Goal: Task Accomplishment & Management: Use online tool/utility

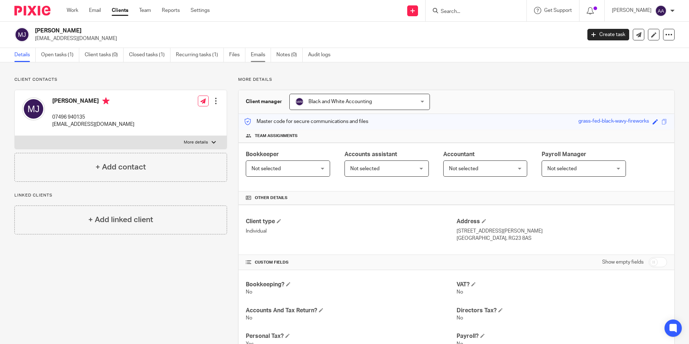
click at [261, 53] on link "Emails" at bounding box center [261, 55] width 20 height 14
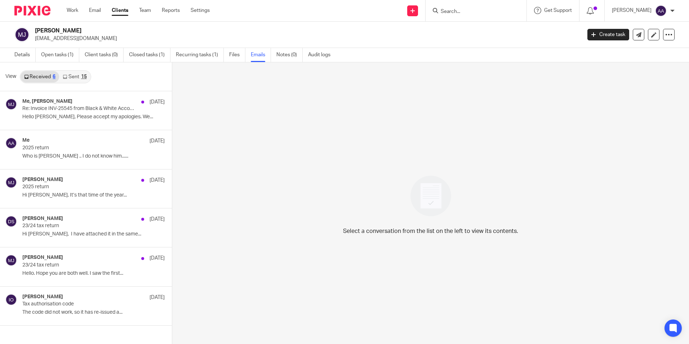
click at [456, 11] on input "Search" at bounding box center [472, 12] width 65 height 6
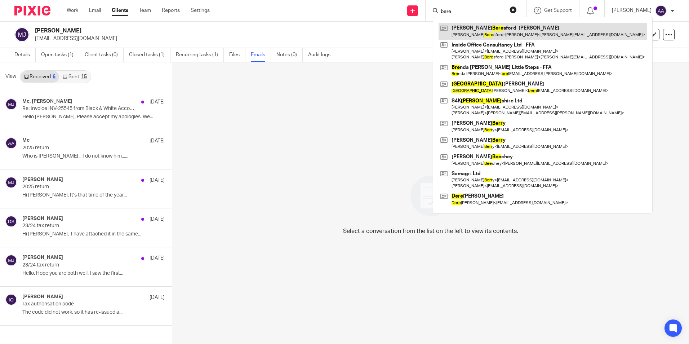
type input "bere"
click at [511, 27] on link at bounding box center [543, 31] width 208 height 17
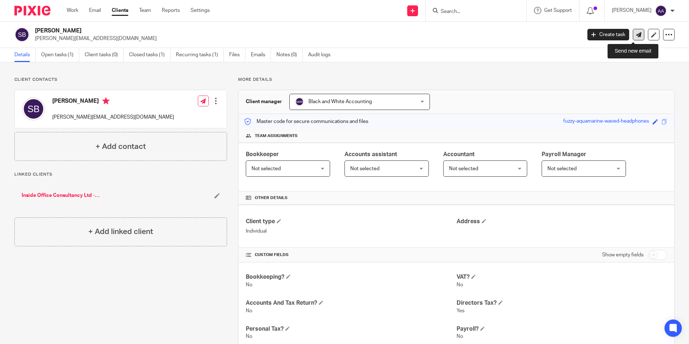
click at [636, 33] on icon at bounding box center [638, 34] width 5 height 5
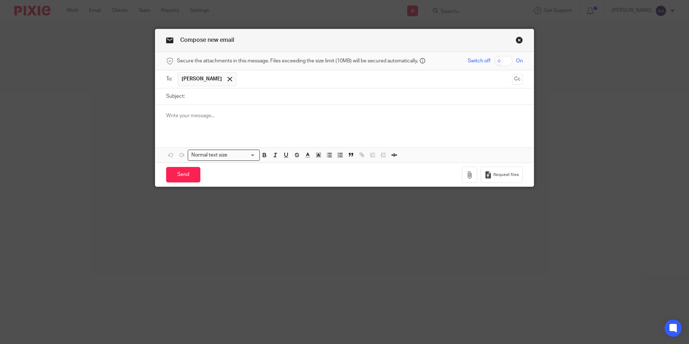
click at [232, 103] on input "Subject:" at bounding box center [356, 96] width 335 height 16
type input "HMRC Agent Authorisation"
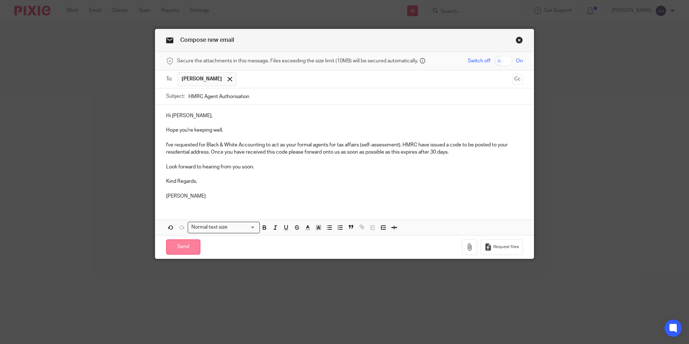
click at [184, 251] on input "Send" at bounding box center [183, 247] width 34 height 16
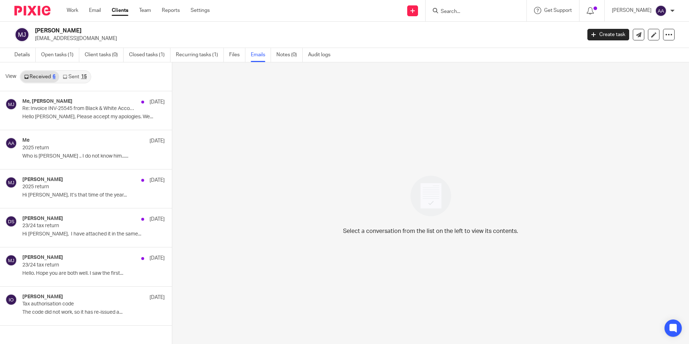
click at [81, 81] on link "Sent 15" at bounding box center [74, 77] width 31 height 12
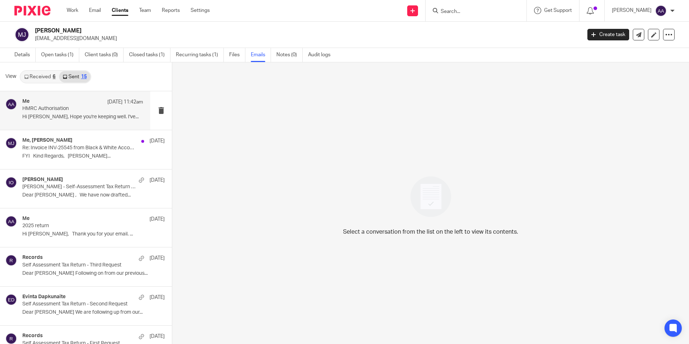
click at [124, 114] on p "Hi Michael, Hope you're keeping well. I've..." at bounding box center [82, 117] width 121 height 6
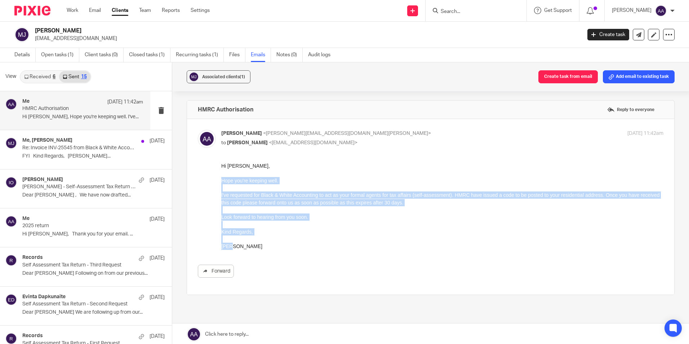
drag, startPoint x: 222, startPoint y: 181, endPoint x: 247, endPoint y: 245, distance: 69.2
click at [247, 245] on div "Hi Michael, Hope you're keeping well. I've requested for Black & White Accounti…" at bounding box center [442, 206] width 442 height 88
copy div "Hope you're keeping well. I've requested for Black & White Accounting to act as…"
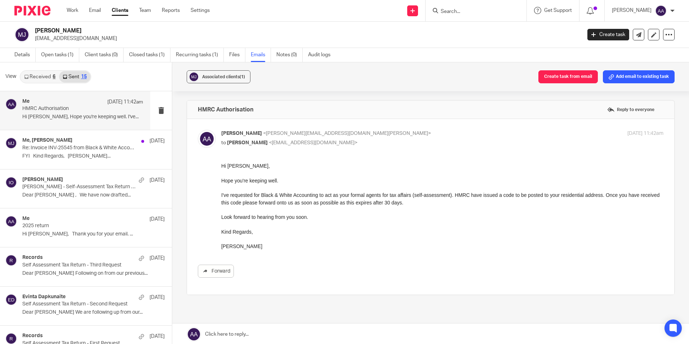
click at [345, 171] on div "Hi Michael, Hope you're keeping well. I've requested for Black & White Accounti…" at bounding box center [442, 206] width 442 height 88
click at [463, 12] on input "Search" at bounding box center [472, 12] width 65 height 6
type input "denise gee"
click at [494, 37] on link at bounding box center [504, 31] width 131 height 17
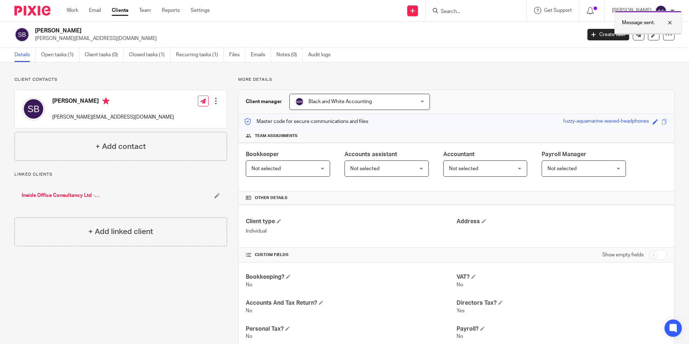
click at [669, 24] on div at bounding box center [664, 22] width 19 height 9
click at [474, 10] on input "Search" at bounding box center [472, 12] width 65 height 6
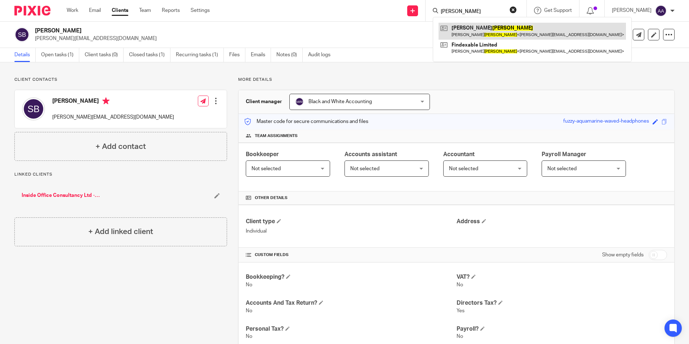
type input "hardie"
click at [480, 25] on link at bounding box center [532, 31] width 187 height 17
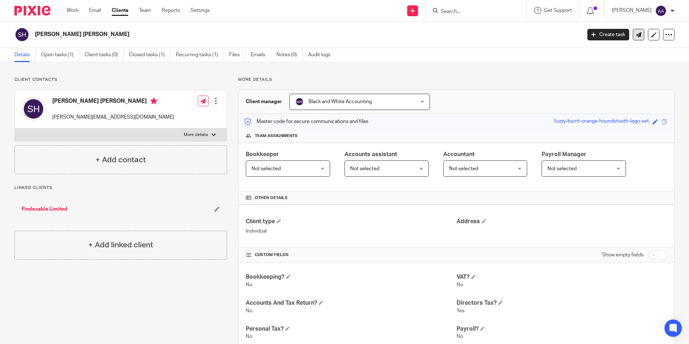
click at [633, 34] on link at bounding box center [639, 35] width 12 height 12
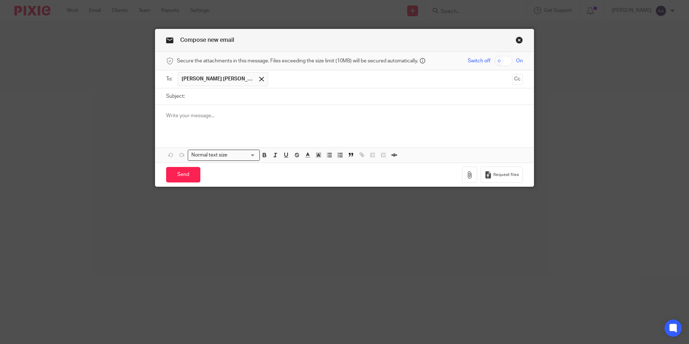
click at [244, 93] on input "Subject:" at bounding box center [356, 96] width 335 height 16
type input "A"
type input "HMRC Agent Authorisation"
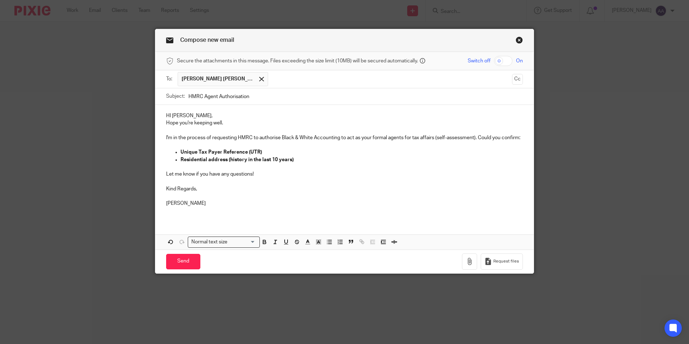
click at [197, 115] on p "HI [PERSON_NAME]," at bounding box center [344, 115] width 357 height 7
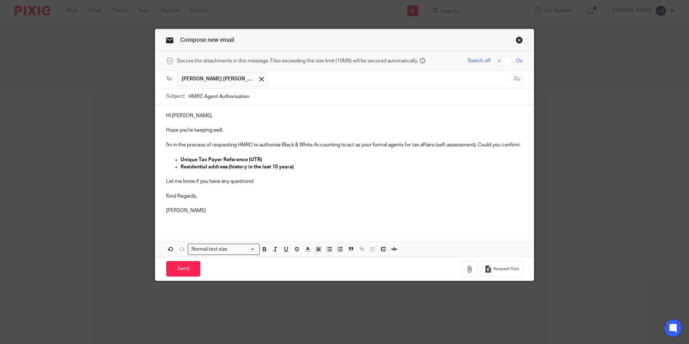
click at [282, 157] on p "Unique Tax Payer Reference (UTR)" at bounding box center [352, 159] width 342 height 7
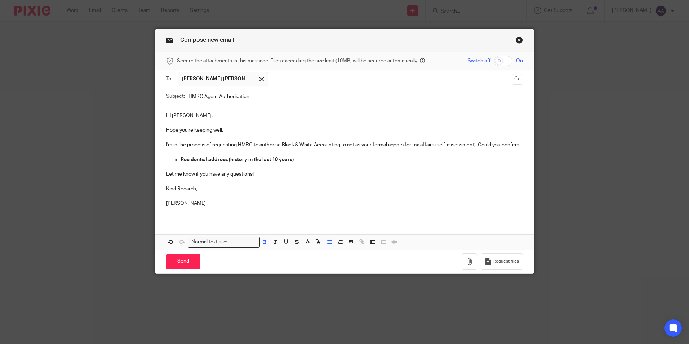
click at [181, 156] on p "Residential address (history in the last 10 years)" at bounding box center [352, 159] width 342 height 7
click at [326, 159] on p "The residential address (history in the last 10 years)" at bounding box center [352, 159] width 342 height 7
click at [254, 196] on p at bounding box center [344, 195] width 357 height 7
click at [234, 181] on p at bounding box center [344, 181] width 357 height 7
click at [176, 270] on div "Send You have unsaved changes Request files" at bounding box center [344, 261] width 379 height 24
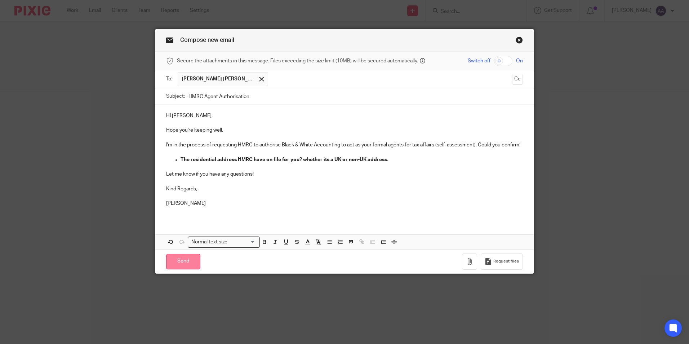
click at [180, 263] on input "Send" at bounding box center [183, 262] width 34 height 16
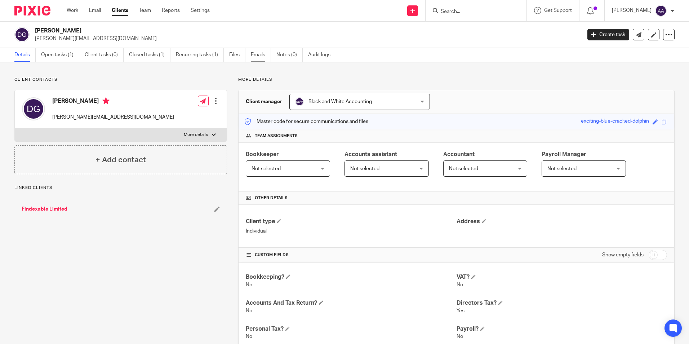
click at [256, 54] on link "Emails" at bounding box center [261, 55] width 20 height 14
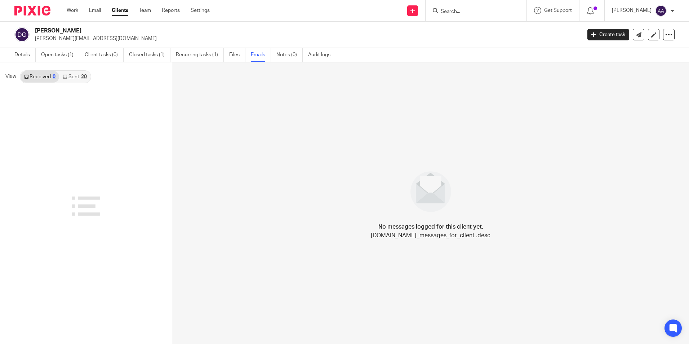
click at [77, 78] on link "Sent 20" at bounding box center [74, 77] width 31 height 12
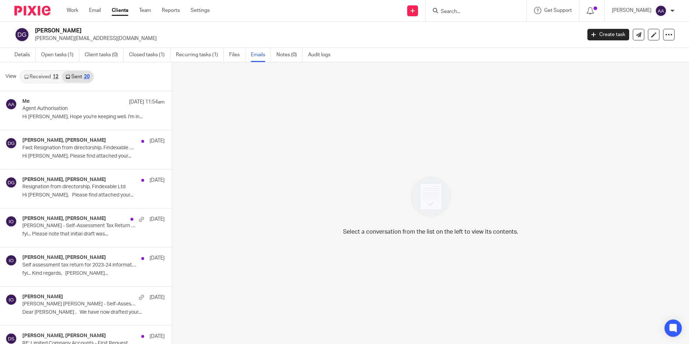
click at [83, 101] on div "Me 18 Aug 11:54am" at bounding box center [93, 101] width 142 height 7
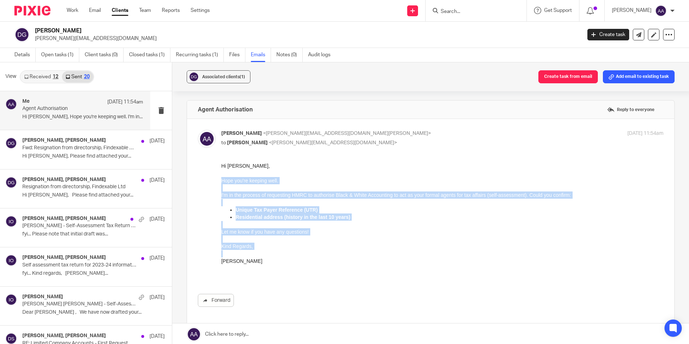
drag, startPoint x: 222, startPoint y: 180, endPoint x: 269, endPoint y: 266, distance: 98.2
click at [269, 266] on div "Hi Denise, Hope you're keeping well. I'm in the process of requesting HMRC to a…" at bounding box center [442, 220] width 442 height 117
copy div "Hope you're keeping well. I'm in the process of requesting HMRC to authorise Bl…"
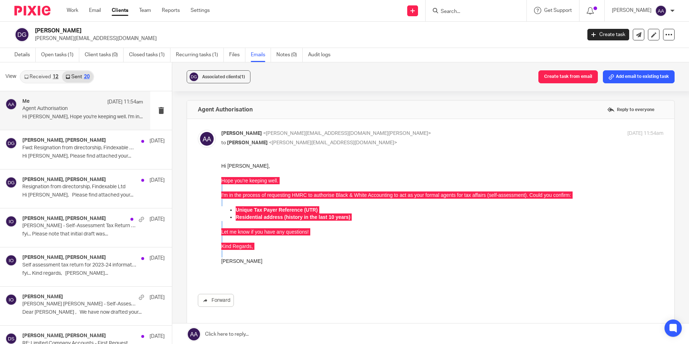
click at [482, 14] on input "Search" at bounding box center [472, 12] width 65 height 6
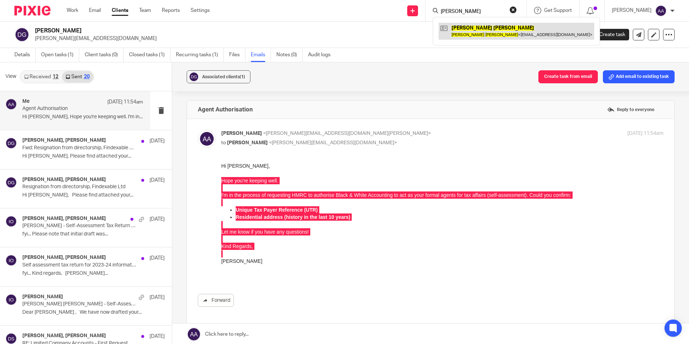
type input "micahel jacobs"
click at [492, 36] on link at bounding box center [517, 31] width 156 height 17
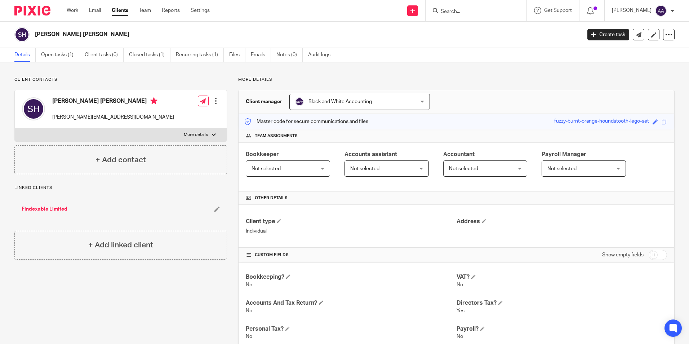
click at [419, 70] on div "Client contacts [PERSON_NAME] Hardie [EMAIL_ADDRESS][DOMAIN_NAME] Edit contact …" at bounding box center [344, 250] width 689 height 377
drag, startPoint x: 422, startPoint y: 98, endPoint x: 420, endPoint y: 102, distance: 3.9
click at [420, 102] on div "Black and White Accounting Black and White Accounting" at bounding box center [359, 102] width 141 height 16
click at [438, 93] on div "Client manager Black and White Accounting Black and White Accounting [PERSON_NA…" at bounding box center [457, 102] width 436 height 24
click at [467, 11] on input "Search" at bounding box center [472, 12] width 65 height 6
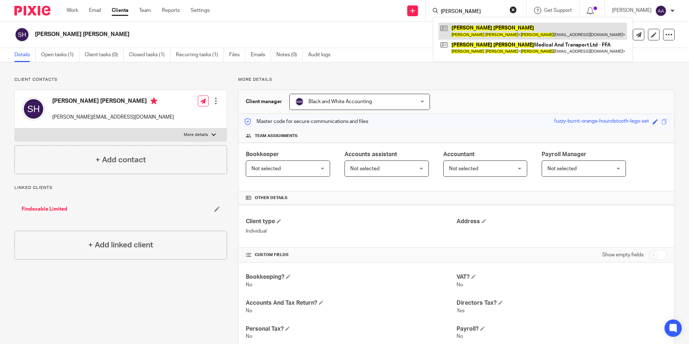
type input "[PERSON_NAME]"
click at [523, 28] on link at bounding box center [533, 31] width 189 height 17
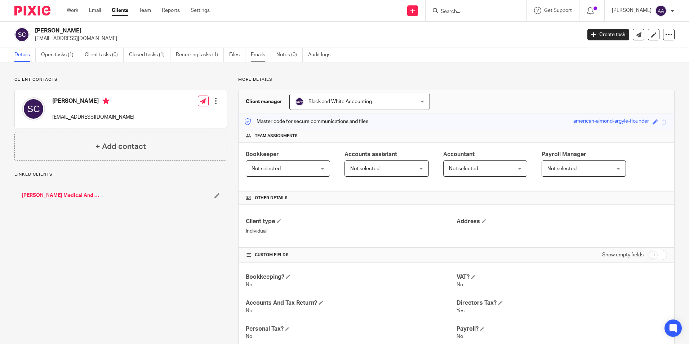
click at [259, 52] on link "Emails" at bounding box center [261, 55] width 20 height 14
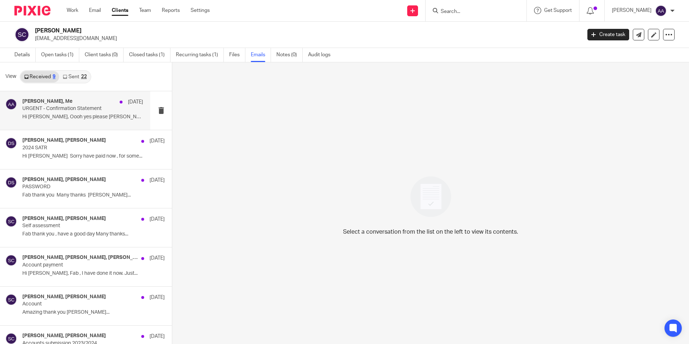
click at [81, 106] on p "URGENT - Confirmation Statement" at bounding box center [70, 109] width 97 height 6
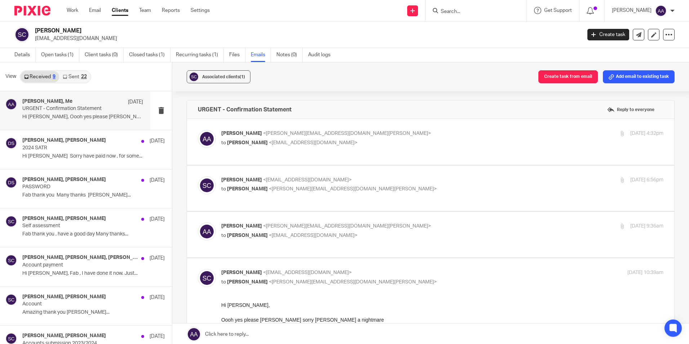
click at [256, 141] on span "[PERSON_NAME]" at bounding box center [247, 142] width 41 height 5
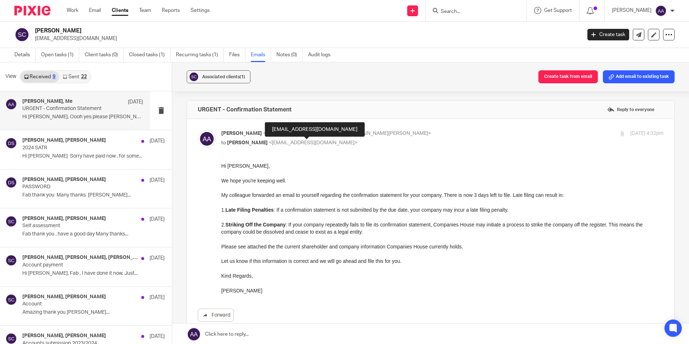
click at [342, 140] on span "<stuart_cameron23@hotmail.co.uk>" at bounding box center [313, 142] width 89 height 5
checkbox input "false"
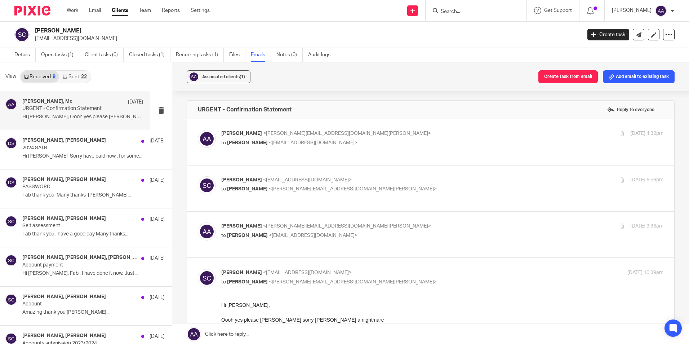
click at [300, 182] on span "<stuart_cameron23@hotmail.co.uk>" at bounding box center [307, 179] width 89 height 5
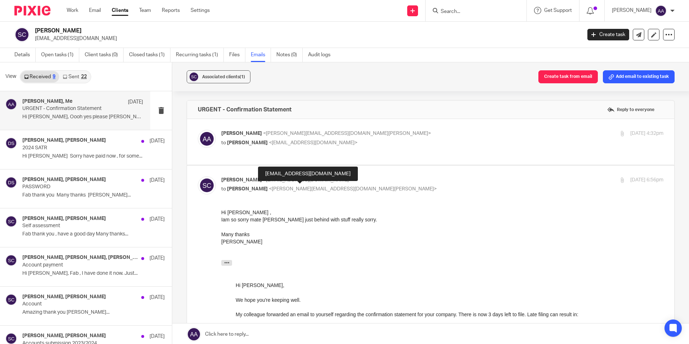
click at [300, 182] on span "<stuart_cameron23@hotmail.co.uk>" at bounding box center [307, 179] width 89 height 5
checkbox input "false"
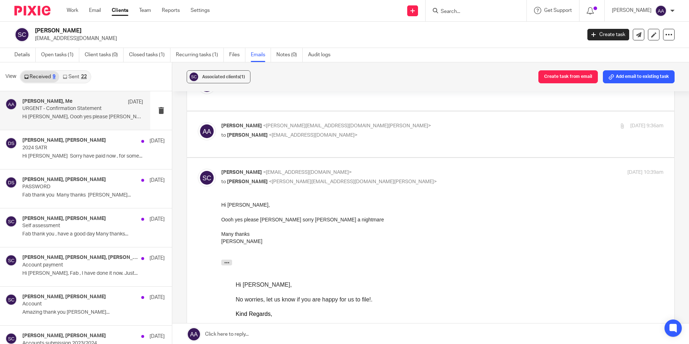
scroll to position [120, 0]
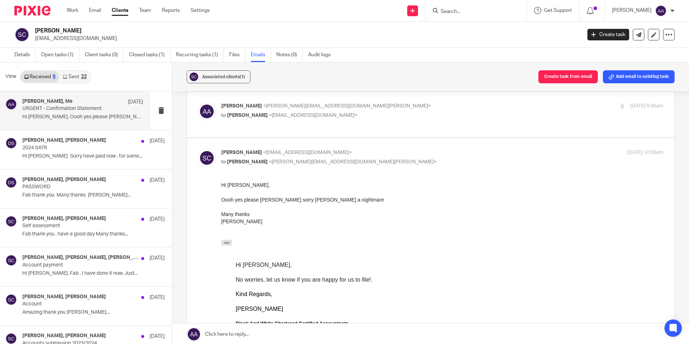
click at [276, 127] on div "Adam Abdulla <adam@blackandwhiteaccounting.co.uk> to stuart cameron <stuart_cam…" at bounding box center [431, 114] width 466 height 24
click at [284, 110] on p "Adam Abdulla <adam@blackandwhiteaccounting.co.uk>" at bounding box center [368, 106] width 295 height 8
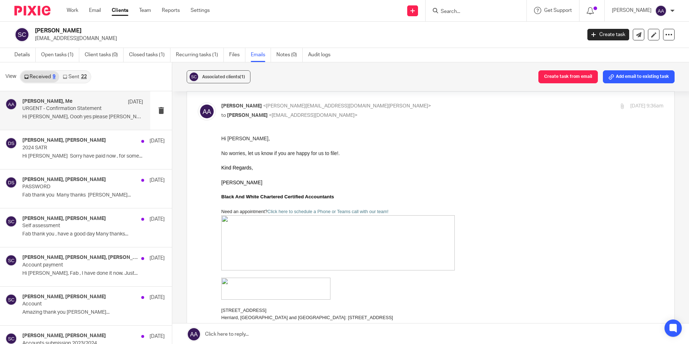
scroll to position [0, 0]
click at [284, 118] on div "Adam Abdulla <adam@blackandwhiteaccounting.co.uk> to stuart cameron <stuart_cam…" at bounding box center [368, 110] width 295 height 17
checkbox input "false"
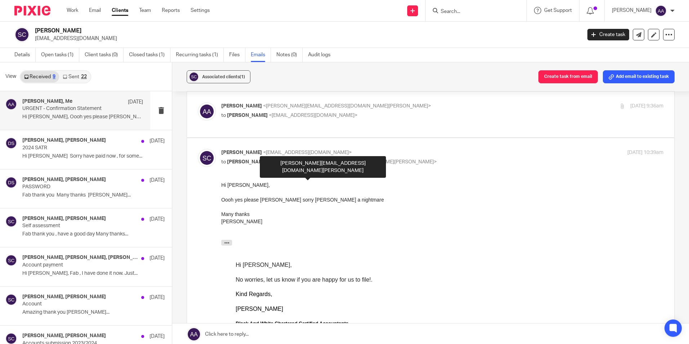
click at [282, 174] on body "Work Email Clients Team Reports Settings Work Email Clients Team Reports Settin…" at bounding box center [344, 172] width 689 height 344
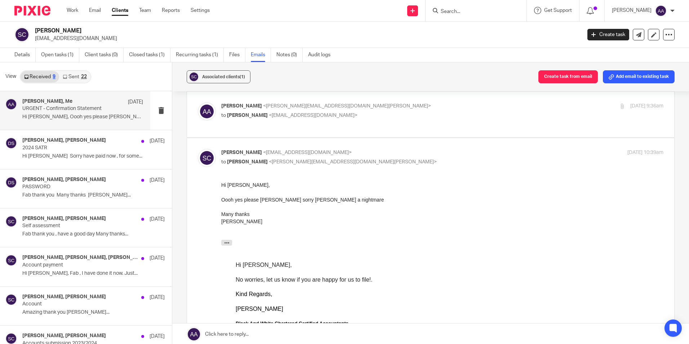
click at [362, 166] on p "to Adam Abdulla <adam@blackandwhiteaccounting.co.uk>" at bounding box center [368, 162] width 295 height 8
checkbox input "false"
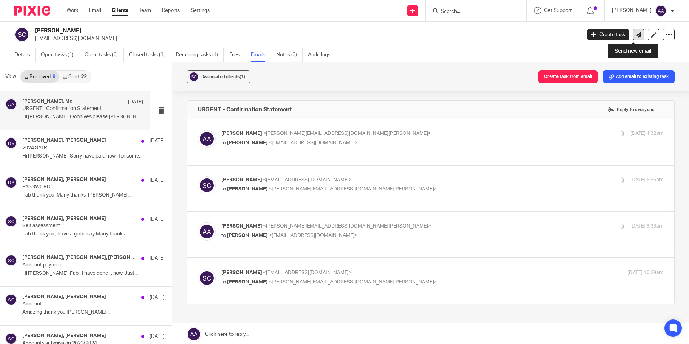
click at [636, 37] on icon at bounding box center [638, 34] width 5 height 5
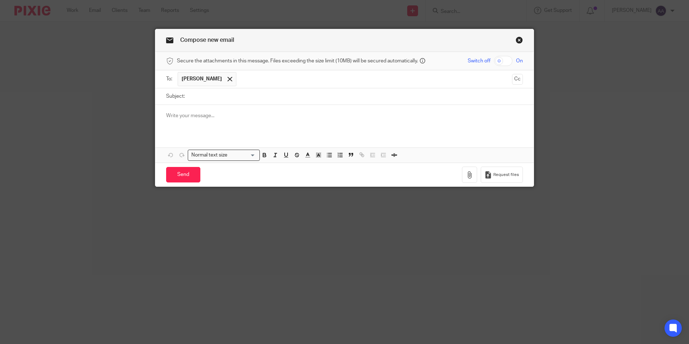
click at [216, 98] on input "Subject:" at bounding box center [356, 96] width 335 height 16
click at [516, 39] on link "Close this dialog window" at bounding box center [519, 41] width 7 height 10
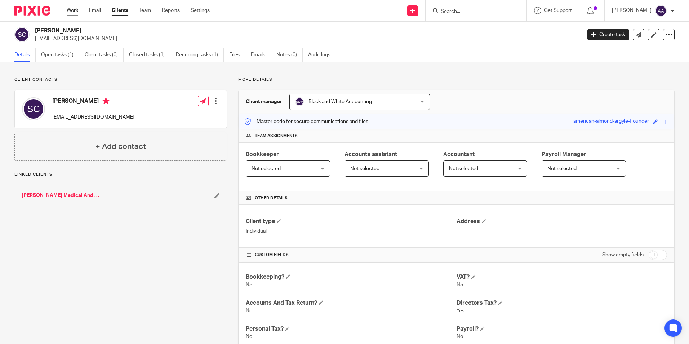
click at [77, 10] on link "Work" at bounding box center [73, 10] width 12 height 7
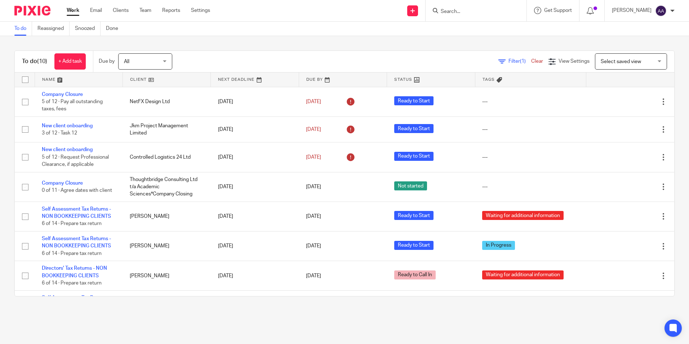
click at [476, 11] on input "Search" at bounding box center [472, 12] width 65 height 6
click at [464, 31] on div "To do Reassigned Snoozed Done" at bounding box center [344, 29] width 689 height 14
click at [426, 21] on div "Send new email Create task Add client Request signature" at bounding box center [413, 10] width 26 height 21
drag, startPoint x: 337, startPoint y: 40, endPoint x: 346, endPoint y: 37, distance: 9.4
click at [340, 38] on div "To do (10) + Add task Due by All All Today Tomorrow This week Next week This mo…" at bounding box center [344, 173] width 689 height 275
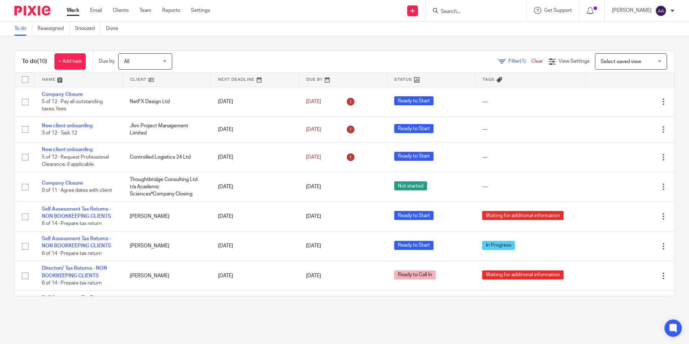
click at [479, 12] on input "Search" at bounding box center [472, 12] width 65 height 6
click at [472, 4] on div at bounding box center [476, 10] width 101 height 21
click at [468, 9] on input "Search" at bounding box center [472, 12] width 65 height 6
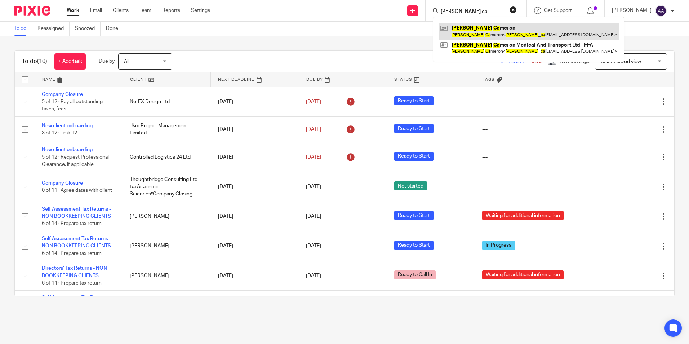
type input "stuart ca"
click at [487, 23] on link at bounding box center [529, 31] width 180 height 17
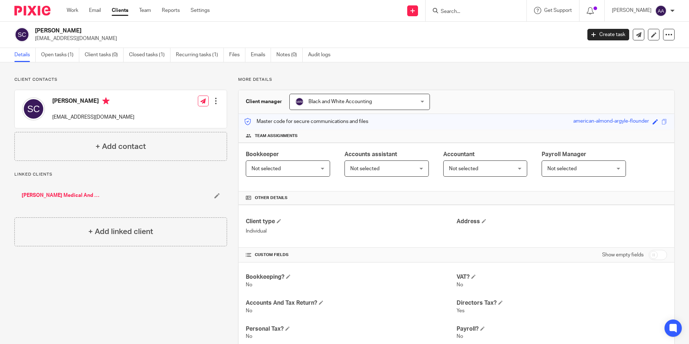
scroll to position [120, 0]
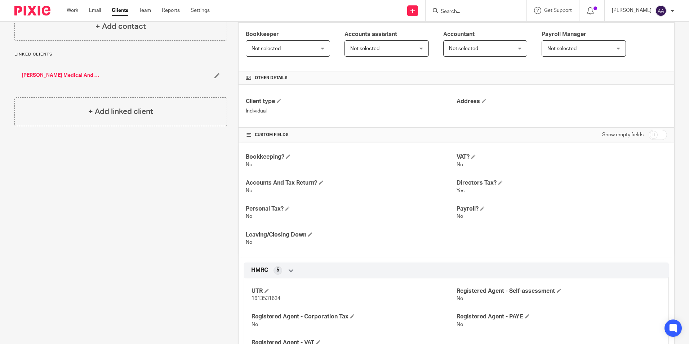
click at [255, 296] on span "1613531634" at bounding box center [266, 298] width 29 height 5
drag, startPoint x: 251, startPoint y: 297, endPoint x: 275, endPoint y: 298, distance: 23.8
click at [275, 298] on span "1613531634" at bounding box center [266, 298] width 29 height 5
drag, startPoint x: 275, startPoint y: 298, endPoint x: 250, endPoint y: 297, distance: 25.3
click at [252, 297] on p "1613531634" at bounding box center [354, 298] width 205 height 7
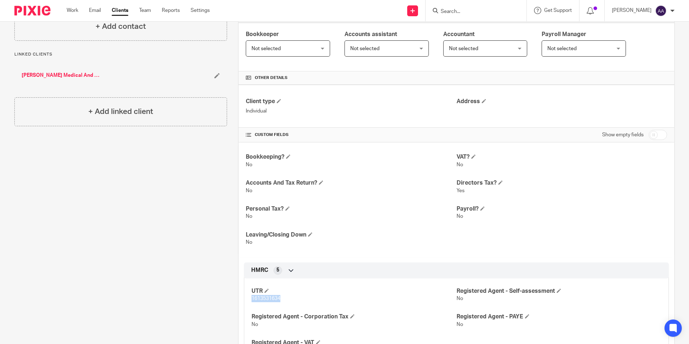
copy span "1613531634"
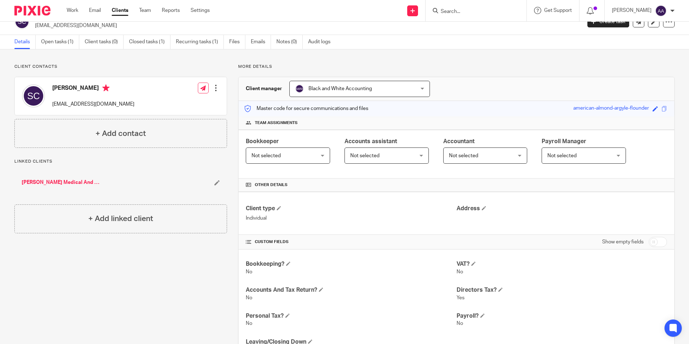
scroll to position [0, 0]
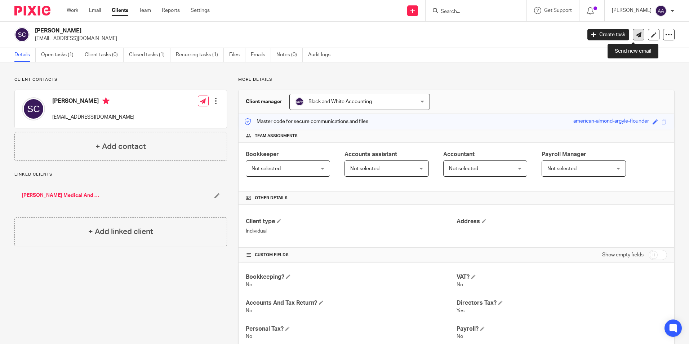
click at [636, 34] on link at bounding box center [639, 35] width 12 height 12
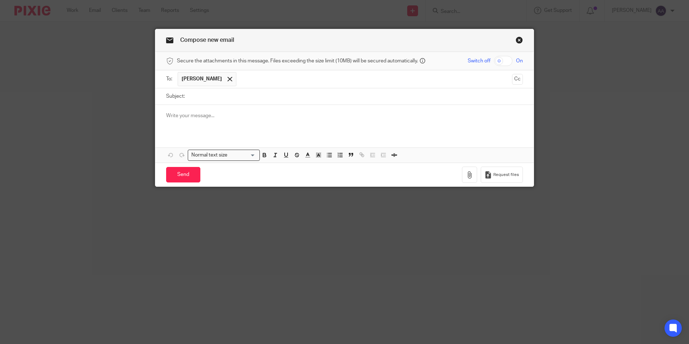
click at [224, 104] on input "Subject:" at bounding box center [356, 96] width 335 height 16
type input "HMRC Agent Authorisation"
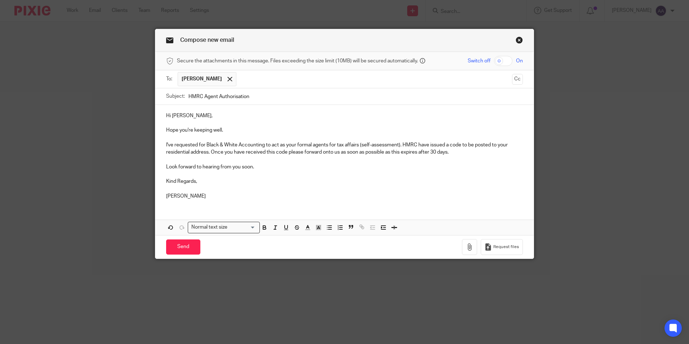
click at [228, 132] on p "Hope you're keeping well." at bounding box center [344, 130] width 357 height 7
click at [208, 151] on p "I've requested for Black & White Accounting to act as your formal agents for ta…" at bounding box center [344, 148] width 357 height 15
click at [206, 151] on p "I've requested for Black & White Accounting to act as your formal agents for ta…" at bounding box center [344, 148] width 357 height 15
click at [170, 250] on input "Send" at bounding box center [183, 247] width 34 height 16
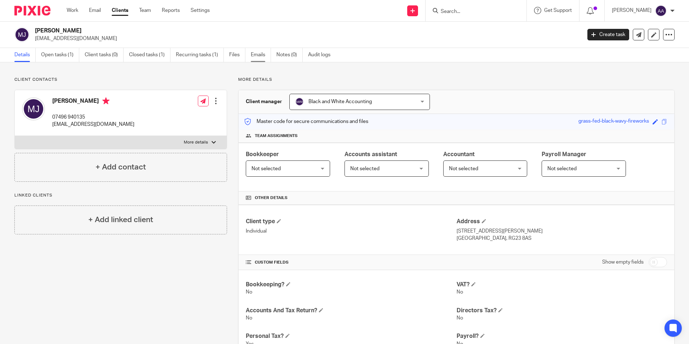
click at [265, 53] on link "Emails" at bounding box center [261, 55] width 20 height 14
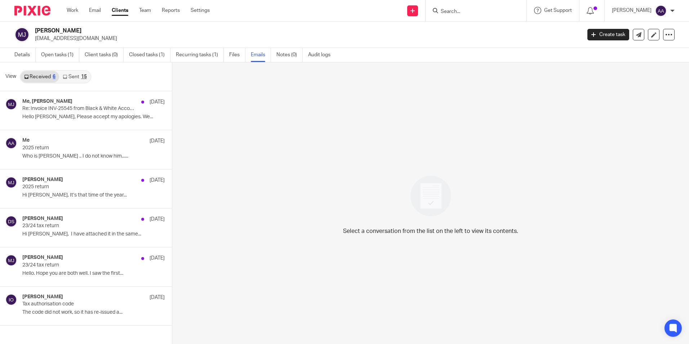
click at [73, 82] on link "Sent 15" at bounding box center [74, 77] width 31 height 12
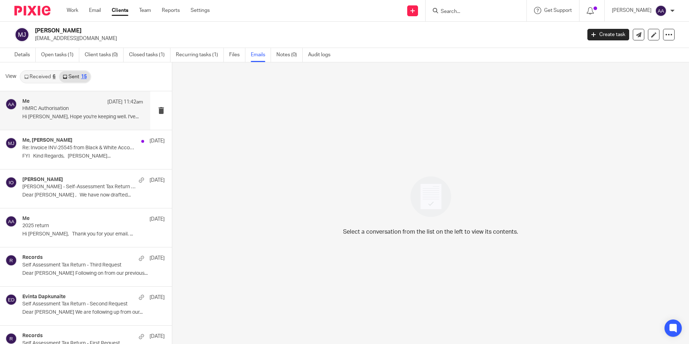
click at [74, 104] on div "Me 18 Aug 11:42am" at bounding box center [82, 101] width 121 height 7
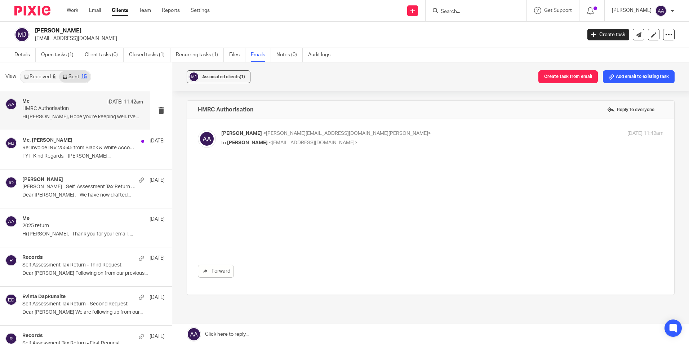
click at [75, 106] on p "HMRC Authorisation" at bounding box center [70, 109] width 97 height 6
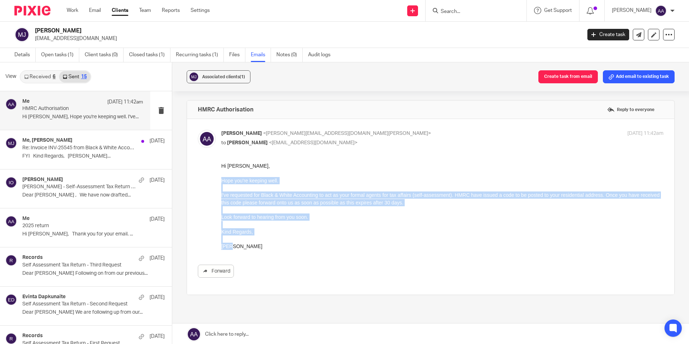
drag, startPoint x: 221, startPoint y: 180, endPoint x: 236, endPoint y: 252, distance: 73.2
click html "Hi Michael, Hope you're keeping well. I've requested for Black & White Accounti…"
copy div "Hope you're keeping well. I've requested for Black & White Accounting to act as…"
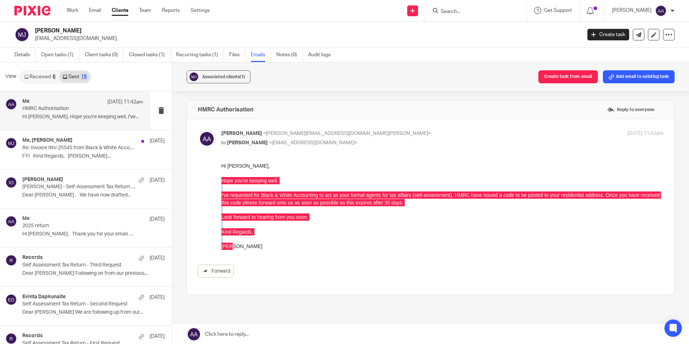
click at [463, 16] on div at bounding box center [476, 10] width 101 height 21
click at [463, 12] on input "Search" at bounding box center [472, 12] width 65 height 6
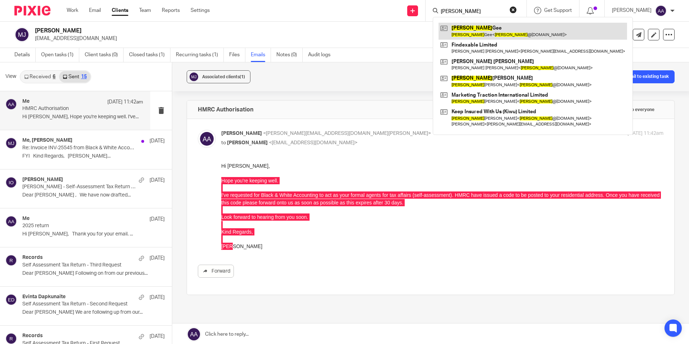
type input "denise"
click at [464, 33] on link at bounding box center [533, 31] width 189 height 17
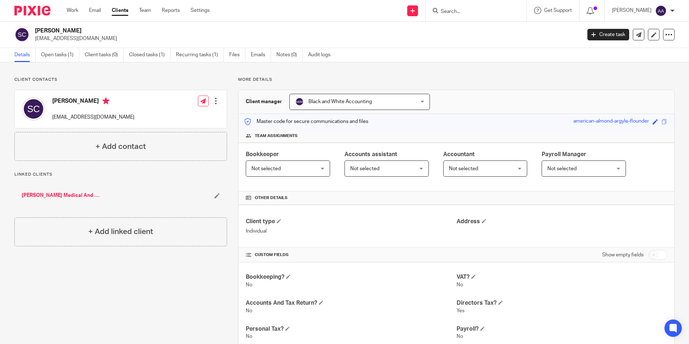
click at [454, 12] on input "Search" at bounding box center [472, 12] width 65 height 6
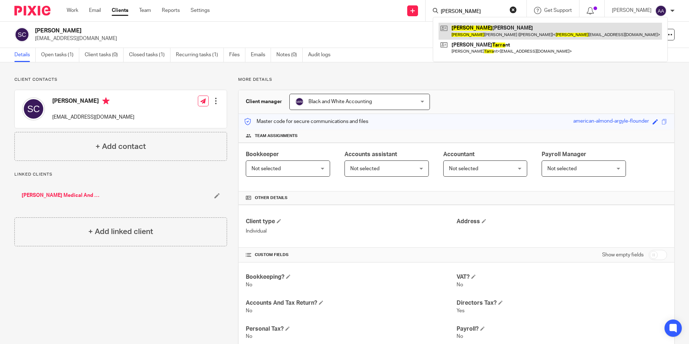
type input "[PERSON_NAME]"
click at [485, 28] on link at bounding box center [551, 31] width 224 height 17
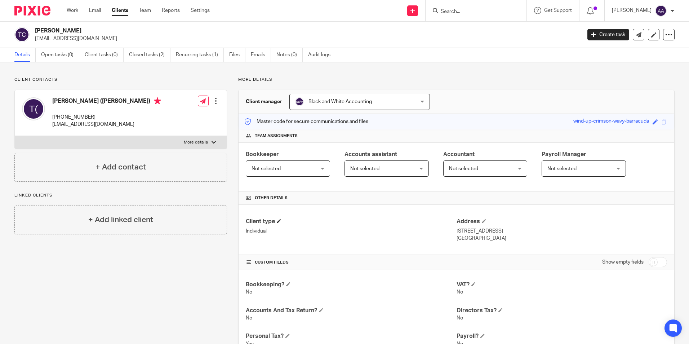
scroll to position [231, 0]
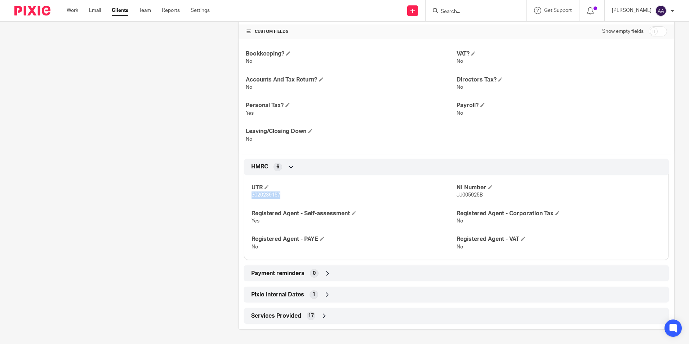
drag, startPoint x: 249, startPoint y: 194, endPoint x: 293, endPoint y: 197, distance: 43.7
click at [293, 197] on div "UTR 3020239157 NI Number JJ005925B Registered Agent - Self-assessment Yes Regis…" at bounding box center [456, 214] width 425 height 90
copy span "3020239157"
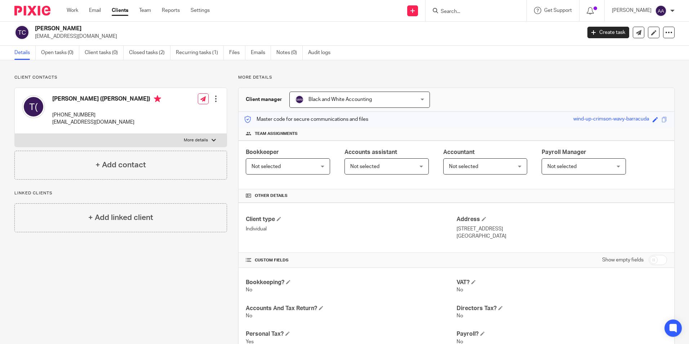
scroll to position [0, 0]
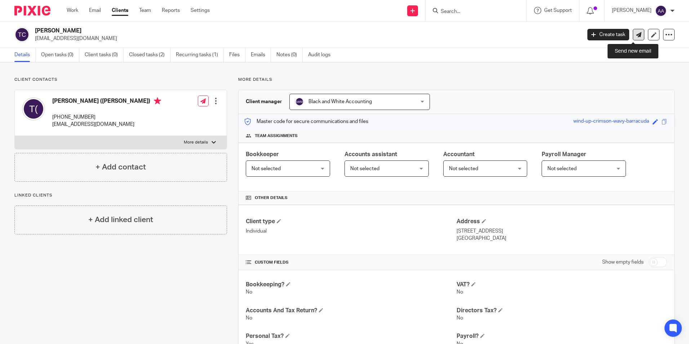
click at [636, 36] on icon at bounding box center [638, 34] width 5 height 5
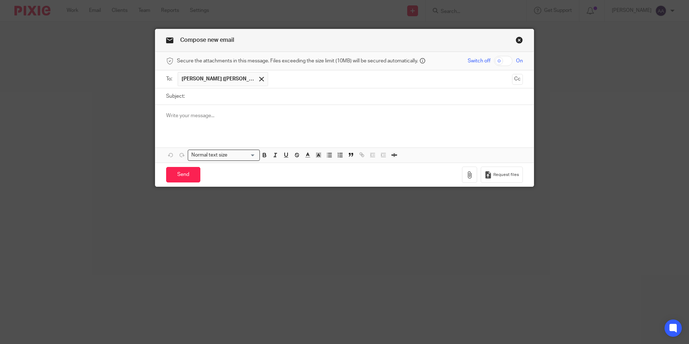
click at [204, 114] on p at bounding box center [344, 115] width 357 height 7
click at [212, 97] on input "Subject:" at bounding box center [356, 96] width 335 height 16
type input "HMRC Agent Authorisation"
click at [169, 115] on p "HI [PERSON_NAME]" at bounding box center [344, 115] width 357 height 7
click at [202, 112] on p "Hi [PERSON_NAME]" at bounding box center [344, 115] width 357 height 7
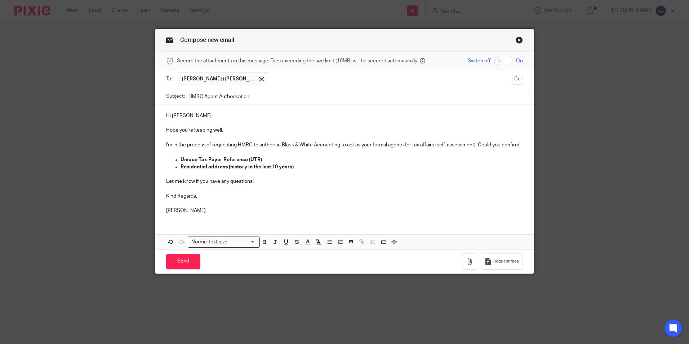
drag, startPoint x: 261, startPoint y: 154, endPoint x: 264, endPoint y: 161, distance: 7.8
click at [261, 156] on div "Hi [PERSON_NAME], Hope you're keeping well. I'm in the process of requesting HM…" at bounding box center [344, 162] width 379 height 115
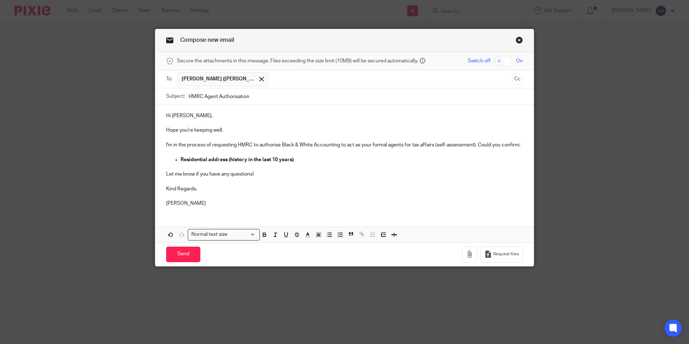
click at [225, 159] on strong "Residential address (history in the last 10 years)" at bounding box center [237, 159] width 113 height 5
drag, startPoint x: 225, startPoint y: 159, endPoint x: 226, endPoint y: 170, distance: 11.2
click at [225, 159] on strong "Residential address (history in the last 10 years)" at bounding box center [237, 159] width 113 height 5
click at [242, 164] on p at bounding box center [344, 166] width 357 height 7
click at [244, 160] on strong "Residential address (history in the last 10 years)" at bounding box center [237, 159] width 113 height 5
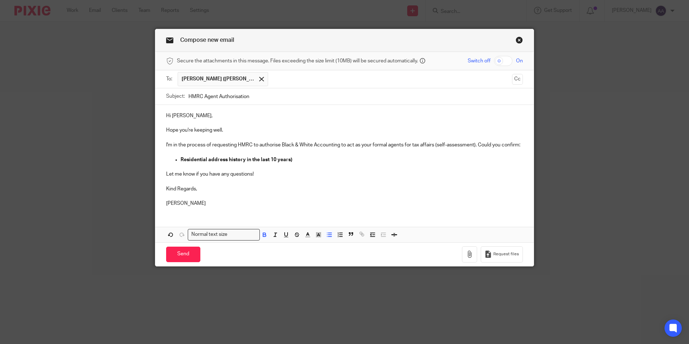
click at [302, 162] on p "Residential address history in the last 10 years)" at bounding box center [352, 159] width 342 height 7
click at [283, 175] on p "Let me know if you have any questions!" at bounding box center [344, 174] width 357 height 7
click at [182, 256] on input "Send" at bounding box center [183, 255] width 34 height 16
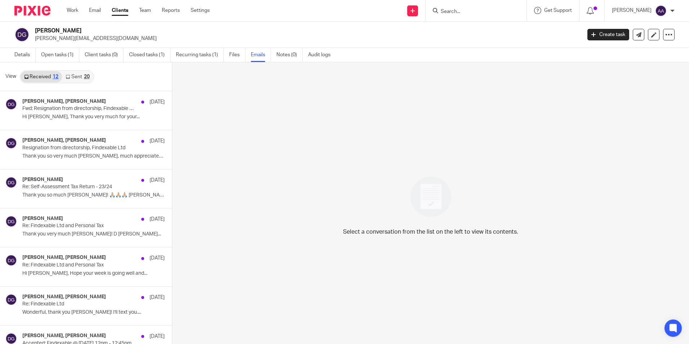
click at [80, 73] on link "Sent 20" at bounding box center [77, 77] width 31 height 12
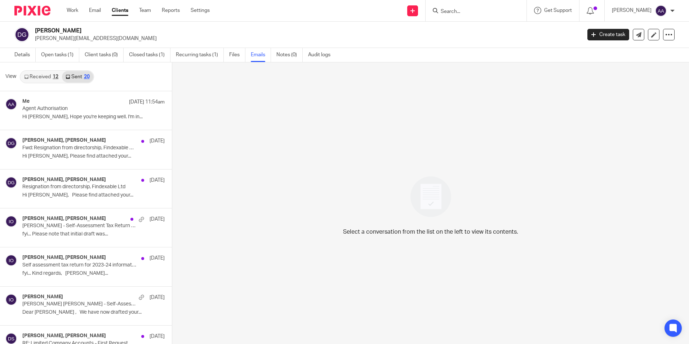
scroll to position [1, 0]
click at [80, 75] on link "Sent 20" at bounding box center [77, 76] width 31 height 12
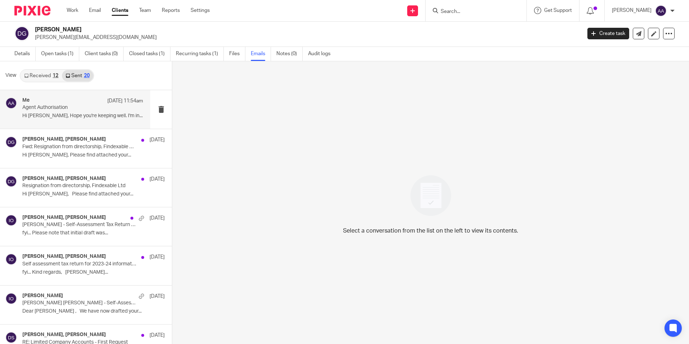
click at [56, 99] on div "Me 18 Aug 11:54am" at bounding box center [82, 100] width 121 height 7
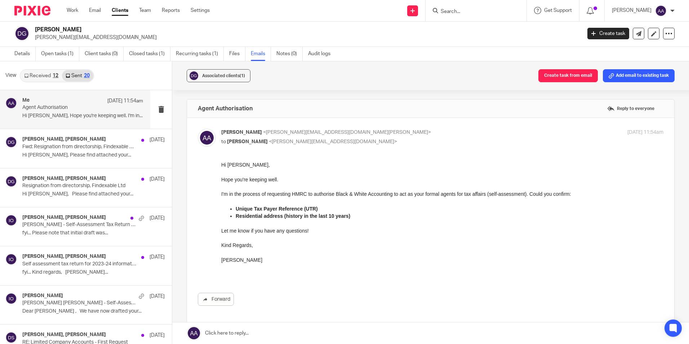
scroll to position [0, 0]
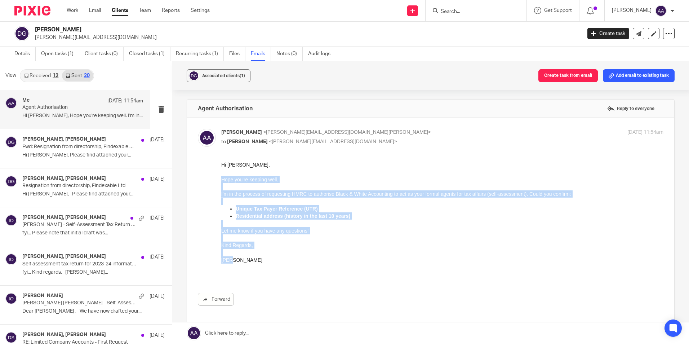
drag, startPoint x: 221, startPoint y: 179, endPoint x: 234, endPoint y: 260, distance: 81.7
click at [234, 260] on div "Hi Denise, Hope you're keeping well. I'm in the process of requesting HMRC to a…" at bounding box center [442, 219] width 442 height 117
copy div "Hope you're keeping well. I'm in the process of requesting HMRC to authorise Bl…"
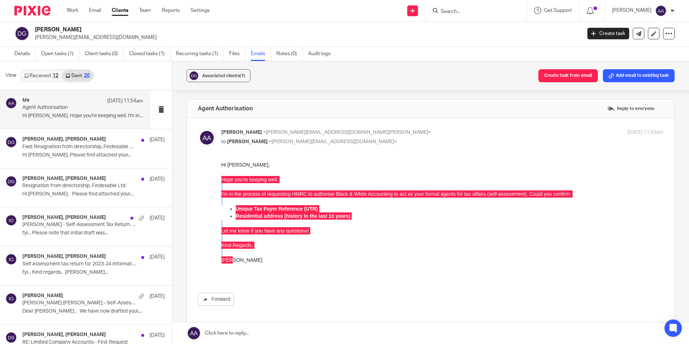
click at [478, 14] on input "Search" at bounding box center [472, 12] width 65 height 6
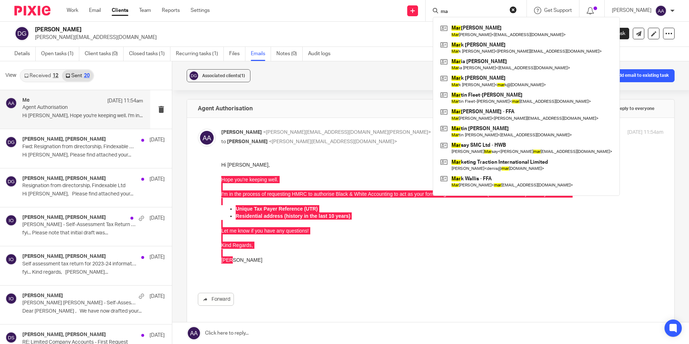
type input "m"
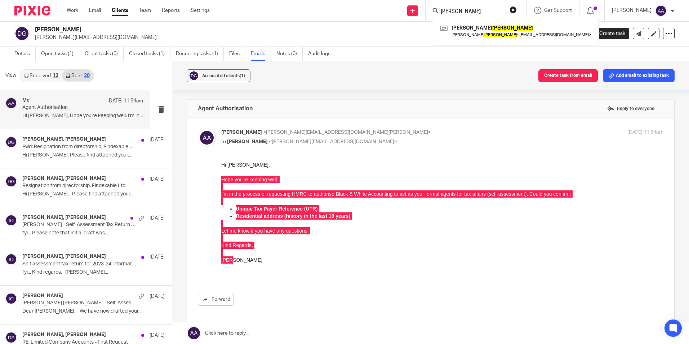
click at [478, 14] on input "jacobs" at bounding box center [472, 12] width 65 height 6
type input "jacobs"
click at [482, 33] on link at bounding box center [516, 31] width 155 height 17
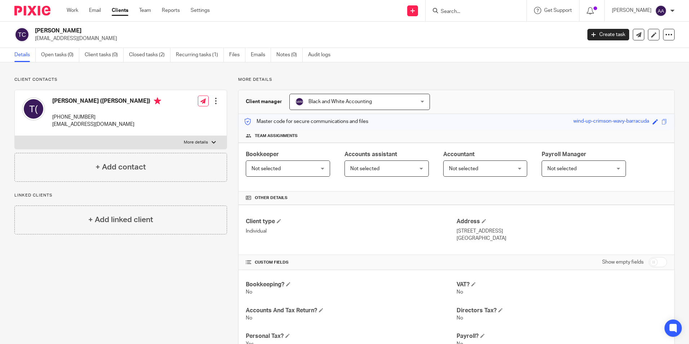
click at [549, 73] on div "Client contacts [PERSON_NAME] ([PERSON_NAME]) [PHONE_NUMBER] [EMAIL_ADDRESS][DO…" at bounding box center [344, 318] width 689 height 512
click at [426, 66] on div "Client contacts [PERSON_NAME] ([PERSON_NAME]) [PHONE_NUMBER] [EMAIL_ADDRESS][DO…" at bounding box center [344, 318] width 689 height 512
click at [478, 8] on form at bounding box center [478, 10] width 77 height 9
click at [469, 13] on input "Search" at bounding box center [472, 12] width 65 height 6
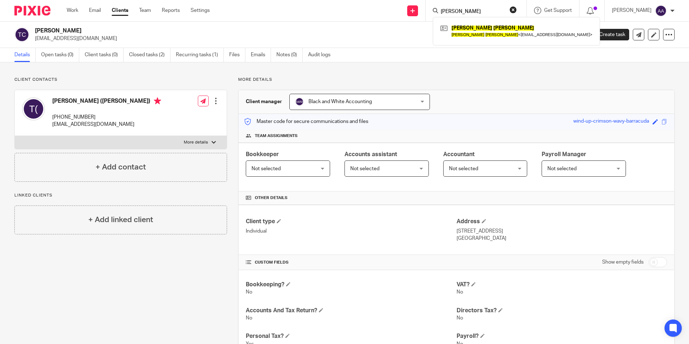
type input "thomas archer"
click at [490, 40] on div "Thomas Archer Thomas Archer < tbharcher@gmail.com >" at bounding box center [516, 31] width 167 height 28
click at [512, 36] on link at bounding box center [517, 31] width 156 height 17
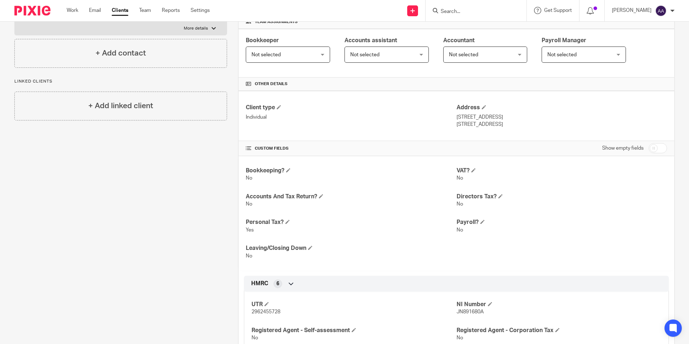
scroll to position [231, 0]
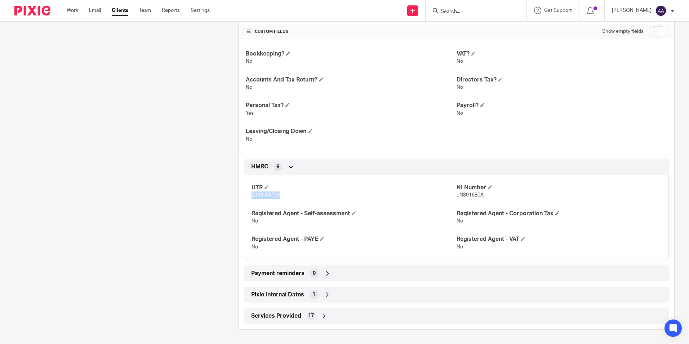
drag, startPoint x: 245, startPoint y: 192, endPoint x: 293, endPoint y: 204, distance: 49.6
click at [293, 204] on div "UTR 2962455728 NI Number JN891680A Registered Agent - Self-assessment No Regist…" at bounding box center [456, 214] width 425 height 90
copy span "2962455728"
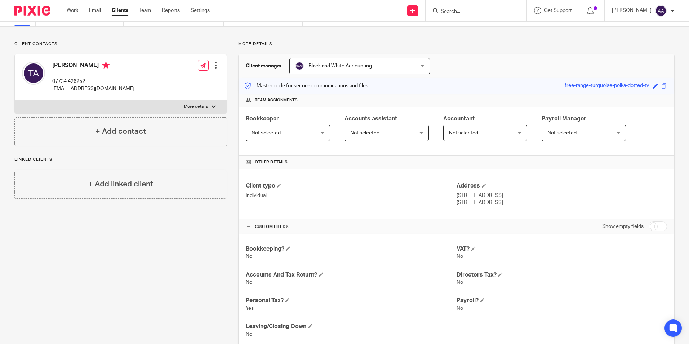
scroll to position [0, 0]
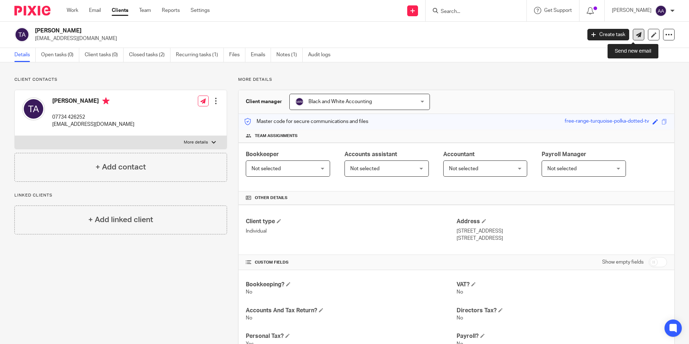
click at [637, 39] on link at bounding box center [639, 35] width 12 height 12
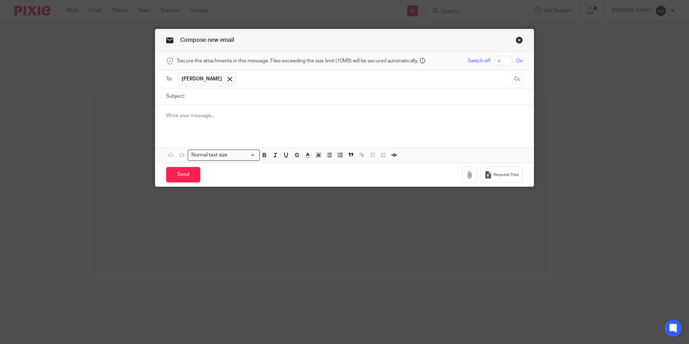
click at [234, 98] on input "Subject:" at bounding box center [356, 96] width 335 height 16
type input "HMRC Agent Authorisation"
paste div
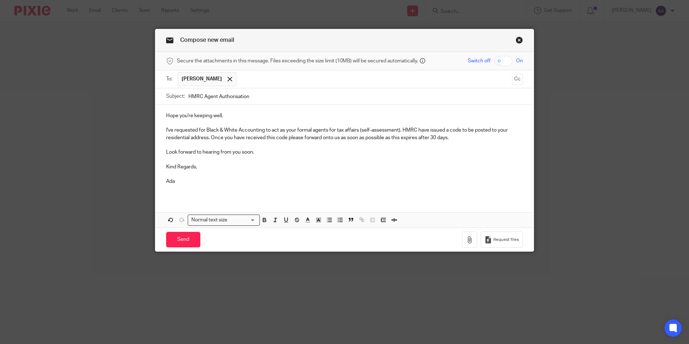
click at [166, 112] on p "Hope you're keeping well." at bounding box center [344, 115] width 357 height 7
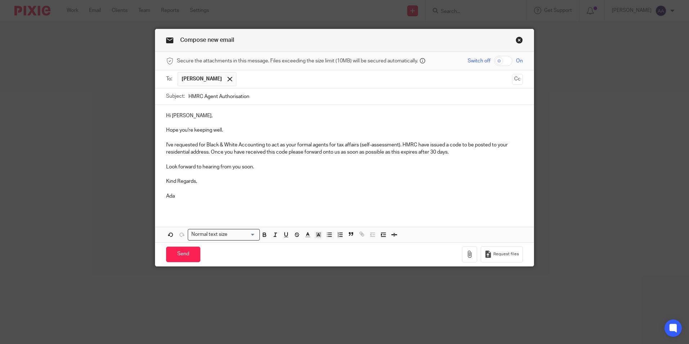
click at [170, 116] on p "Hi thomas," at bounding box center [344, 115] width 357 height 7
click at [205, 152] on p "I've requested for Black & White Accounting to act as your formal agents for ta…" at bounding box center [344, 148] width 357 height 15
drag, startPoint x: 496, startPoint y: 143, endPoint x: 248, endPoint y: 149, distance: 248.1
click at [248, 149] on p "I've requested for Black & White Accounting to act as your formal agents for ta…" at bounding box center [344, 148] width 357 height 15
click at [264, 235] on icon "button" at bounding box center [264, 234] width 6 height 6
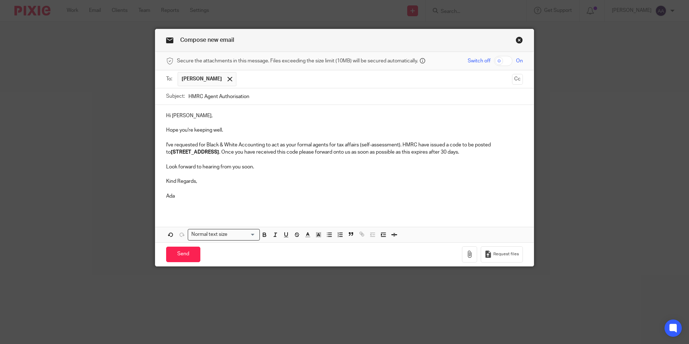
click at [248, 189] on p at bounding box center [344, 188] width 357 height 7
drag, startPoint x: 498, startPoint y: 142, endPoint x: 251, endPoint y: 152, distance: 247.2
click at [251, 152] on p "I've requested for Black & White Accounting to act as your formal agents for ta…" at bounding box center [344, 148] width 357 height 15
drag, startPoint x: 496, startPoint y: 145, endPoint x: 250, endPoint y: 150, distance: 246.6
click at [250, 150] on p "I've requested for Black & White Accounting to act as your formal agents for ta…" at bounding box center [344, 148] width 357 height 15
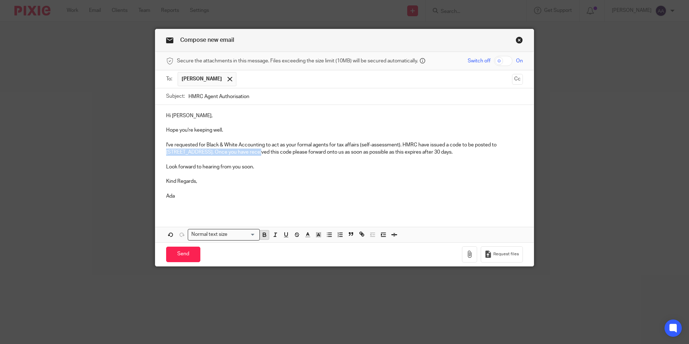
click at [265, 234] on button "button" at bounding box center [264, 234] width 9 height 9
click at [257, 205] on p at bounding box center [344, 203] width 357 height 7
click at [179, 256] on input "Send" at bounding box center [183, 255] width 34 height 16
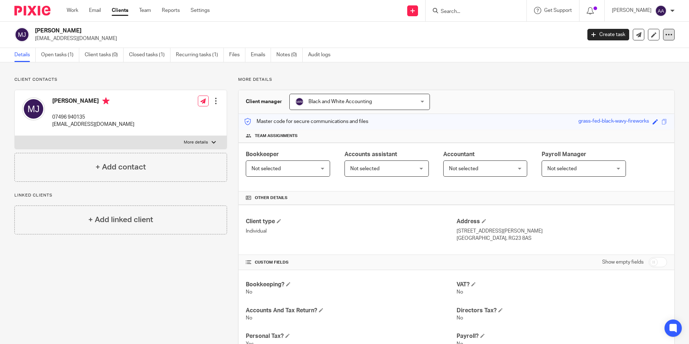
click at [663, 32] on div at bounding box center [669, 35] width 12 height 12
click at [487, 63] on div "Client contacts Michael Jacobs 07496 940135 michaeljacobs1710@gmail.com Edit co…" at bounding box center [344, 318] width 689 height 512
click at [254, 53] on link "Emails" at bounding box center [261, 55] width 20 height 14
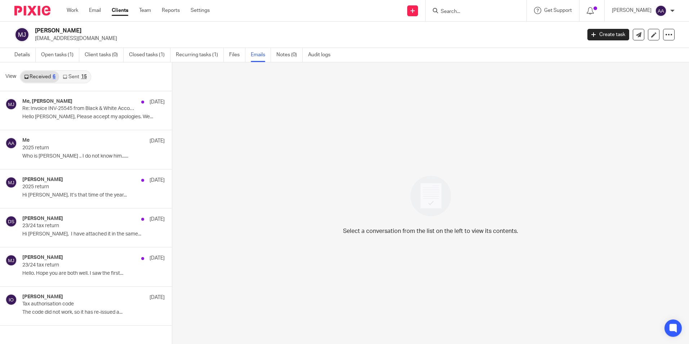
click at [80, 77] on link "Sent 15" at bounding box center [74, 77] width 31 height 12
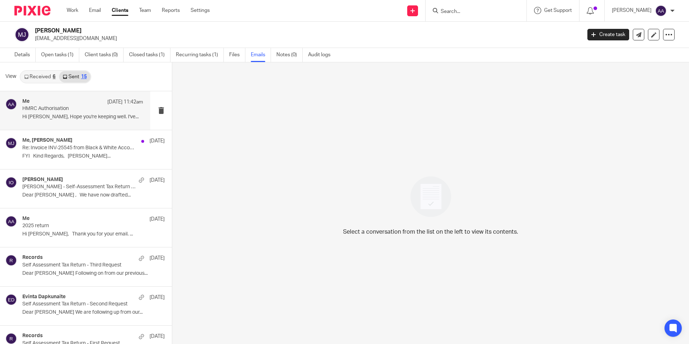
click at [81, 102] on div "Me [DATE] 11:42am" at bounding box center [82, 101] width 121 height 7
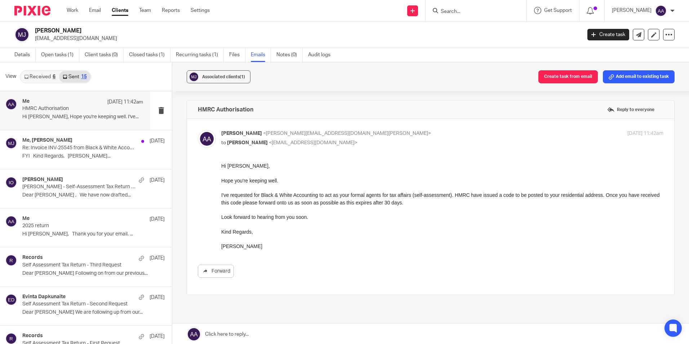
drag, startPoint x: 223, startPoint y: 166, endPoint x: 438, endPoint y: 338, distance: 275.2
click at [223, 166] on p "Hi Michael," at bounding box center [442, 165] width 442 height 7
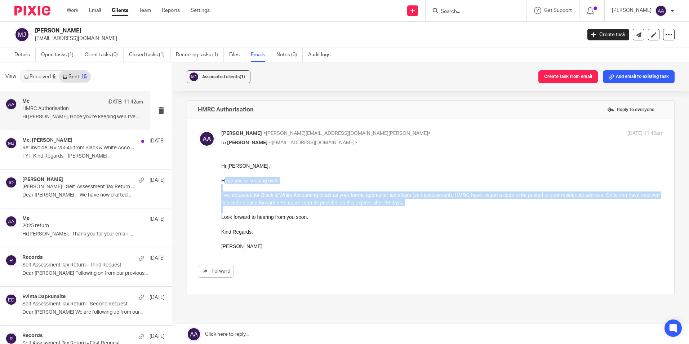
drag, startPoint x: 223, startPoint y: 182, endPoint x: 233, endPoint y: 224, distance: 43.7
click at [233, 224] on div "Hi Michael, Hope you're keeping well. I've requested for Black & White Accounti…" at bounding box center [442, 206] width 442 height 88
drag, startPoint x: 233, startPoint y: 224, endPoint x: 222, endPoint y: 182, distance: 43.3
click at [225, 185] on div "Hi Michael, Hope you're keeping well. I've requested for Black & White Accounti…" at bounding box center [442, 206] width 442 height 88
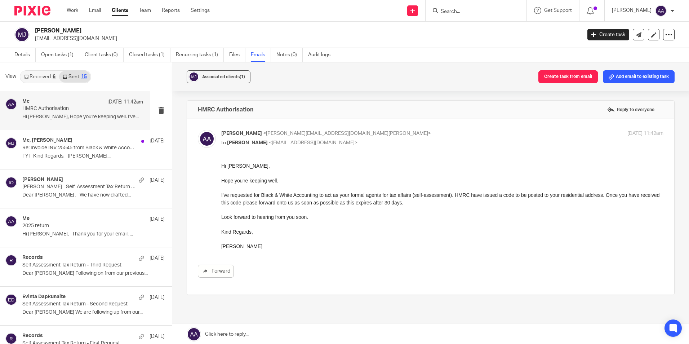
drag, startPoint x: 221, startPoint y: 182, endPoint x: 224, endPoint y: 213, distance: 30.7
drag, startPoint x: 441, startPoint y: 340, endPoint x: 227, endPoint y: 192, distance: 260.1
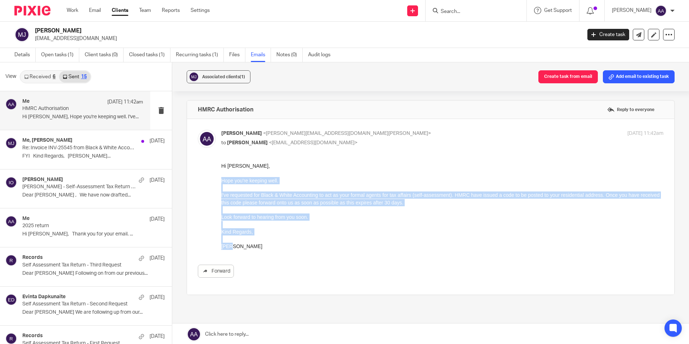
drag, startPoint x: 221, startPoint y: 182, endPoint x: 232, endPoint y: 251, distance: 70.4
click html "Hi Michael, Hope you're keeping well. I've requested for Black & White Accounti…"
copy div "Hope you're keeping well. I've requested for Black & White Accounting to act as…"
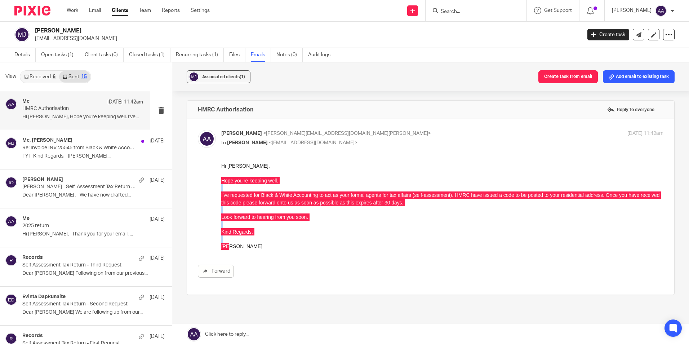
click at [453, 15] on form at bounding box center [478, 10] width 77 height 9
click at [454, 11] on input "Search" at bounding box center [472, 12] width 65 height 6
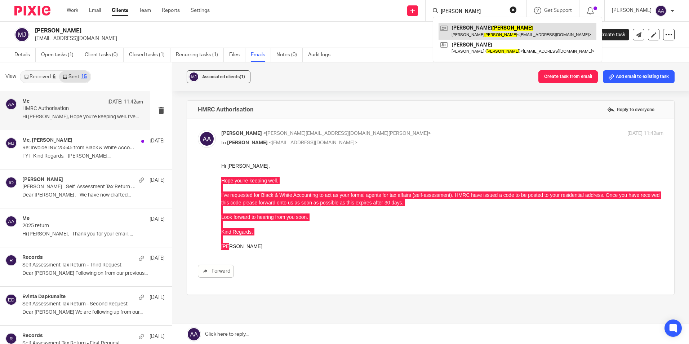
type input "archer"
click at [469, 29] on link at bounding box center [518, 31] width 158 height 17
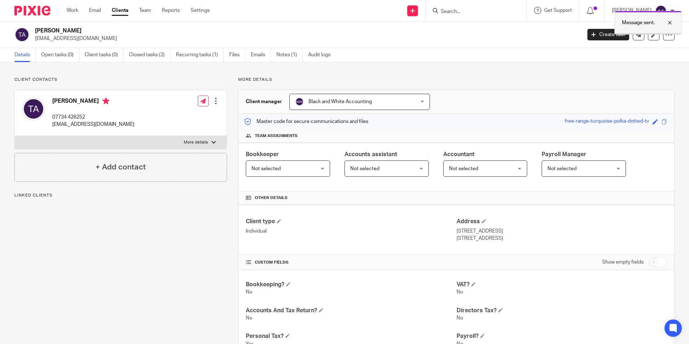
click at [670, 23] on div at bounding box center [664, 22] width 19 height 9
click at [471, 8] on form at bounding box center [478, 10] width 77 height 9
click at [471, 9] on input "Search" at bounding box center [472, 12] width 65 height 6
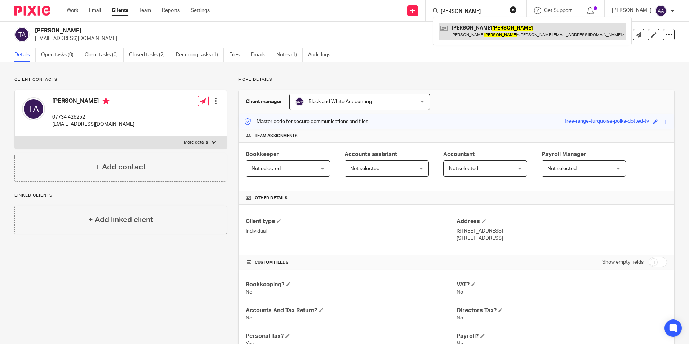
type input "tom shanks"
click at [479, 27] on link at bounding box center [532, 31] width 187 height 17
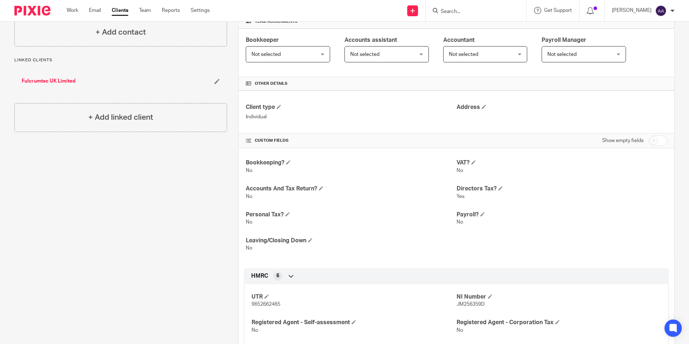
scroll to position [120, 0]
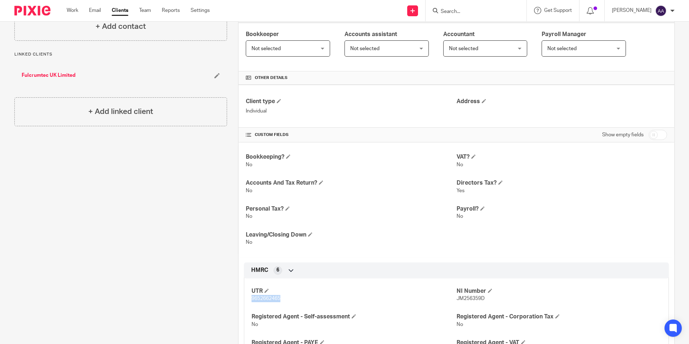
drag, startPoint x: 249, startPoint y: 300, endPoint x: 287, endPoint y: 297, distance: 38.0
click at [287, 297] on div "UTR 9652662465 NI Number JM256359D Registered Agent - Self-assessment No Regist…" at bounding box center [456, 318] width 425 height 90
copy span "9652662465"
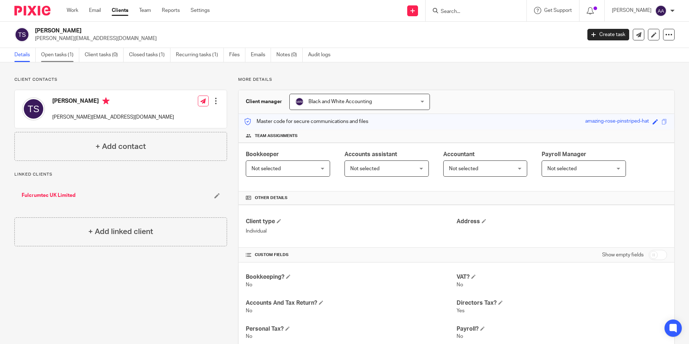
click at [50, 58] on link "Open tasks (1)" at bounding box center [60, 55] width 38 height 14
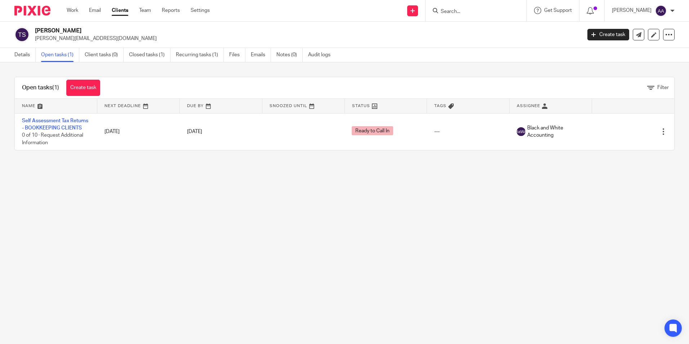
drag, startPoint x: 0, startPoint y: 0, endPoint x: 30, endPoint y: 70, distance: 75.6
click at [28, 73] on div "Open tasks (1) Create task Filter Name Next Deadline Due By Snoozed Until Statu…" at bounding box center [344, 113] width 689 height 102
click at [665, 32] on icon at bounding box center [668, 34] width 7 height 7
click at [599, 84] on button "Archive client" at bounding box center [624, 83] width 80 height 9
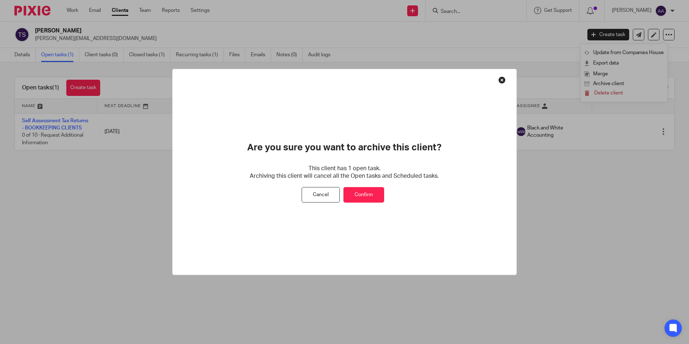
click at [362, 193] on button "Confirm" at bounding box center [364, 195] width 41 height 16
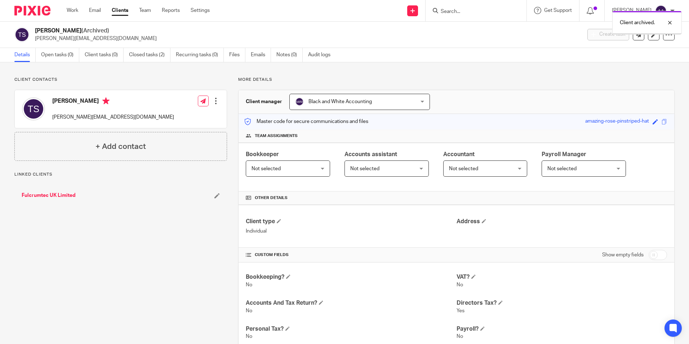
click at [110, 61] on link "Client tasks (0)" at bounding box center [104, 55] width 39 height 14
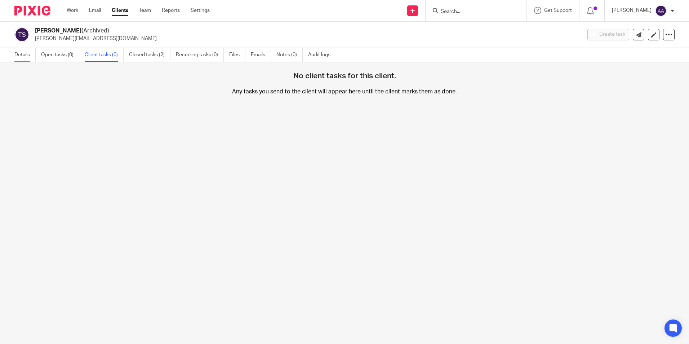
click at [27, 52] on link "Details" at bounding box center [24, 55] width 21 height 14
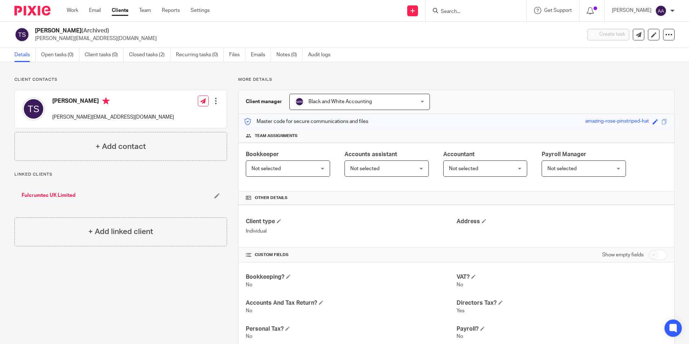
click at [109, 76] on div "Client contacts [PERSON_NAME] [PERSON_NAME][EMAIL_ADDRESS][DOMAIN_NAME] Edit co…" at bounding box center [344, 304] width 689 height 484
click at [459, 1] on div at bounding box center [476, 10] width 101 height 21
click at [461, 8] on form at bounding box center [478, 10] width 77 height 9
click at [459, 10] on input "Search" at bounding box center [472, 12] width 65 height 6
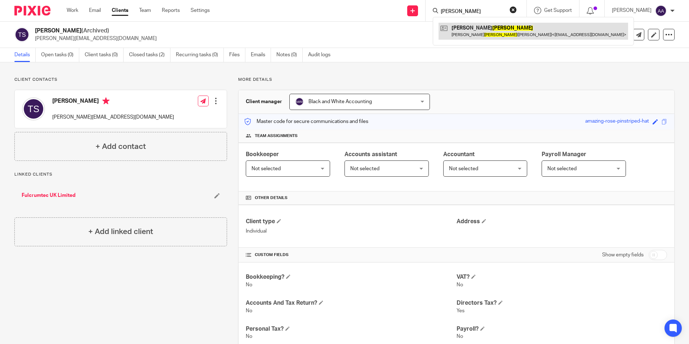
type input "[PERSON_NAME]"
click at [528, 27] on link at bounding box center [534, 31] width 190 height 17
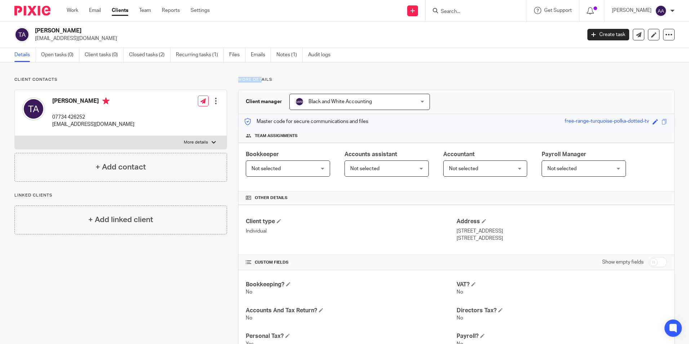
drag, startPoint x: 238, startPoint y: 78, endPoint x: 261, endPoint y: 74, distance: 23.5
click at [261, 74] on div "Client contacts Thomas Archer 07734 426252 tbharcher@gmail.com Edit contact Cre…" at bounding box center [344, 318] width 689 height 512
drag, startPoint x: 261, startPoint y: 74, endPoint x: 258, endPoint y: 86, distance: 12.4
click at [259, 86] on div "More details Client manager Black and White Accounting Black and White Accounti…" at bounding box center [451, 318] width 448 height 483
click at [477, 10] on input "Search" at bounding box center [472, 12] width 65 height 6
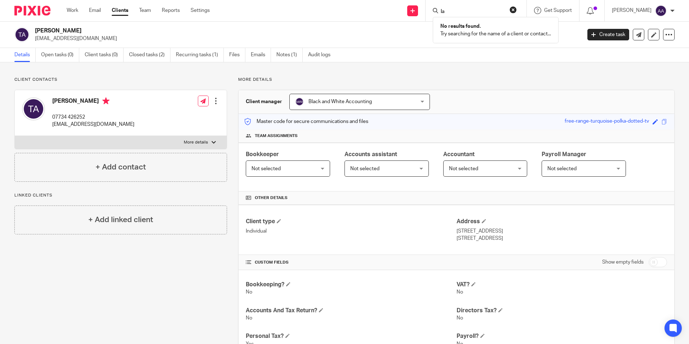
type input "l"
type input "v"
click at [476, 9] on input "Search" at bounding box center [472, 12] width 65 height 6
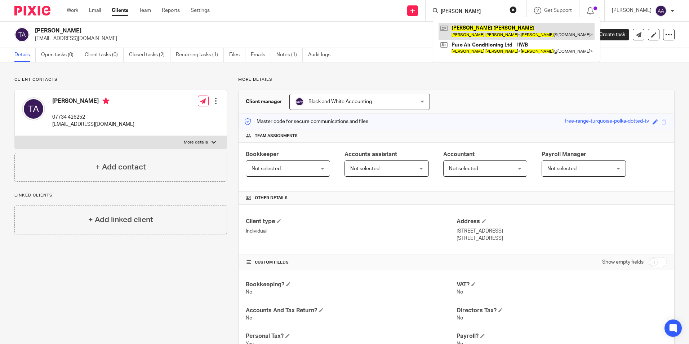
type input "scott lawner"
click at [483, 32] on link at bounding box center [517, 31] width 156 height 17
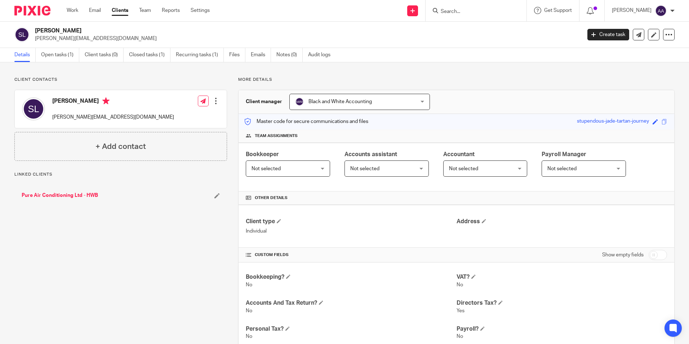
scroll to position [202, 0]
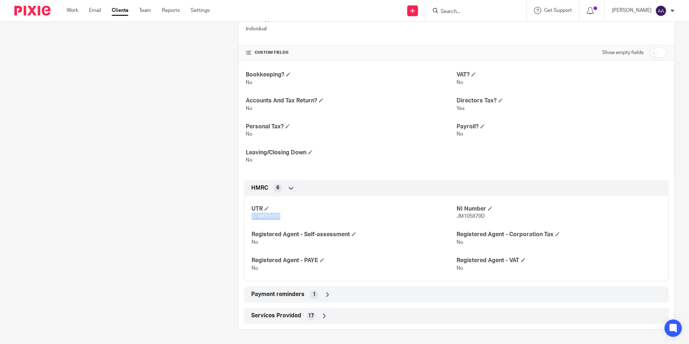
drag, startPoint x: 248, startPoint y: 217, endPoint x: 291, endPoint y: 221, distance: 43.1
click at [291, 221] on div "UTR 2748095050 NI Number JM105879D Registered Agent - Self-assessment No Regist…" at bounding box center [456, 236] width 425 height 90
copy span "2748095050"
click at [460, 11] on input "Search" at bounding box center [472, 12] width 65 height 6
click at [460, 9] on input "Search" at bounding box center [472, 12] width 65 height 6
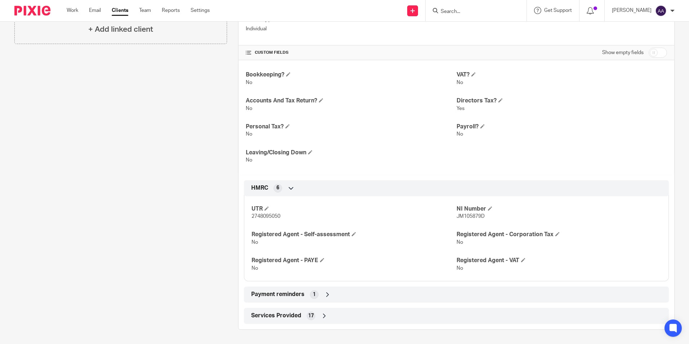
click at [459, 13] on input "Search" at bounding box center [472, 12] width 65 height 6
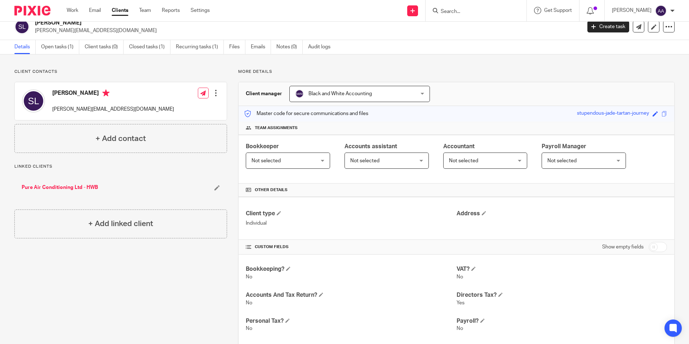
scroll to position [0, 0]
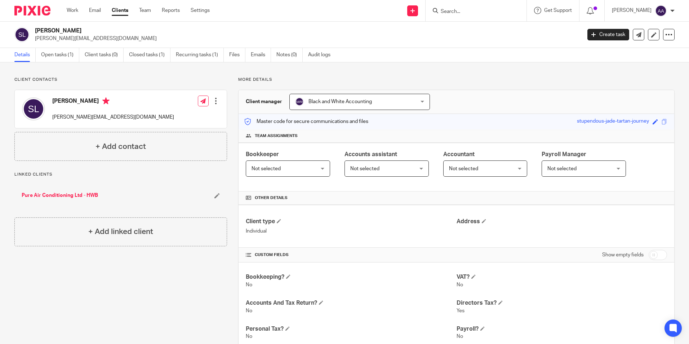
click at [473, 12] on input "Search" at bounding box center [472, 12] width 65 height 6
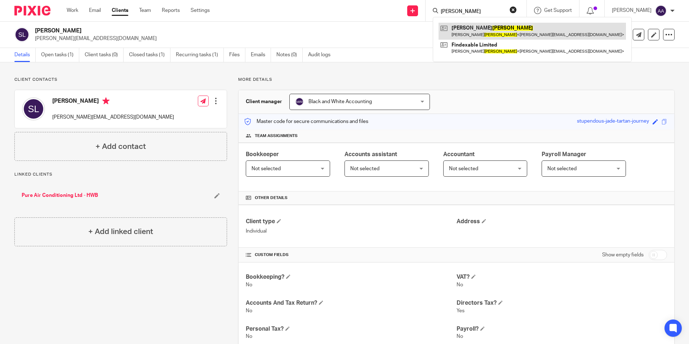
type input "hardie"
click at [487, 24] on link at bounding box center [532, 31] width 187 height 17
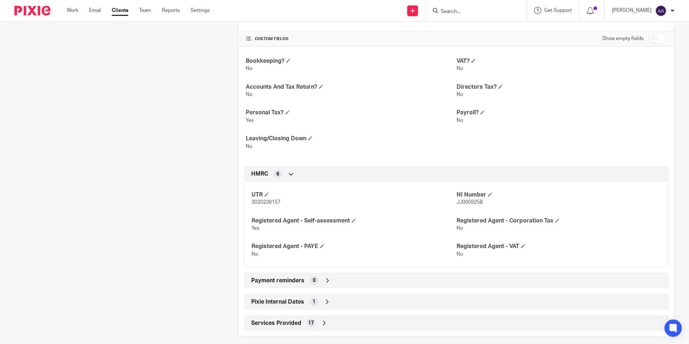
scroll to position [231, 0]
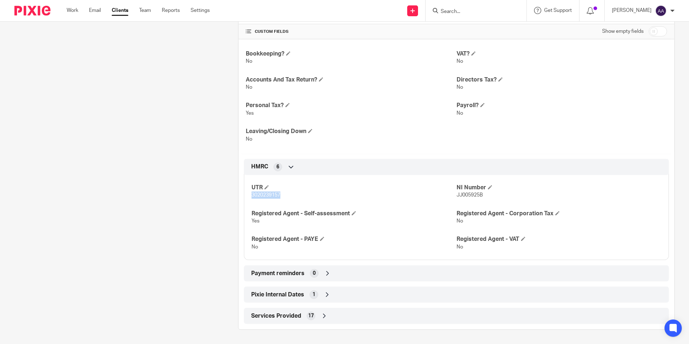
drag, startPoint x: 249, startPoint y: 198, endPoint x: 288, endPoint y: 196, distance: 38.6
click at [288, 196] on div "UTR 3020239157 NI Number JJ005925B Registered Agent - Self-assessment Yes Regis…" at bounding box center [456, 214] width 425 height 90
copy span "3020239157"
click at [208, 179] on div "Client contacts [PERSON_NAME] ([PERSON_NAME]) [PHONE_NUMBER] [EMAIL_ADDRESS][DO…" at bounding box center [115, 87] width 224 height 483
